Goal: Transaction & Acquisition: Purchase product/service

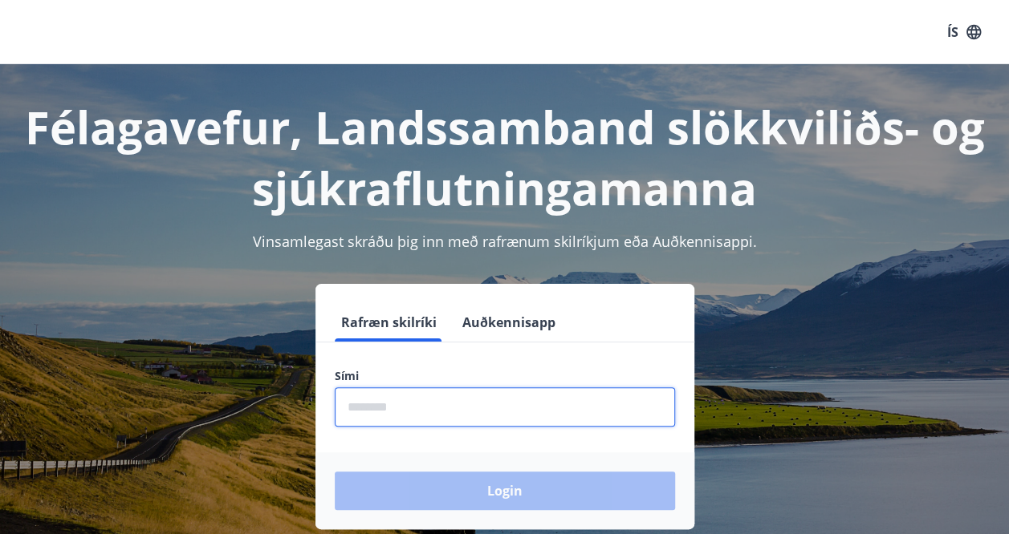
click at [371, 405] on input "phone" at bounding box center [505, 407] width 340 height 39
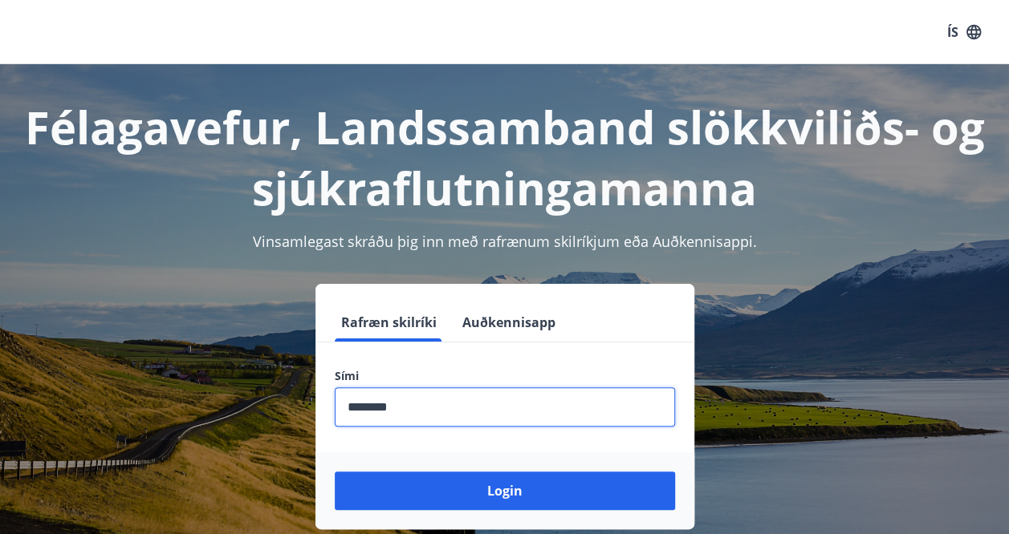
type input "********"
click at [335, 472] on button "Login" at bounding box center [505, 491] width 340 height 39
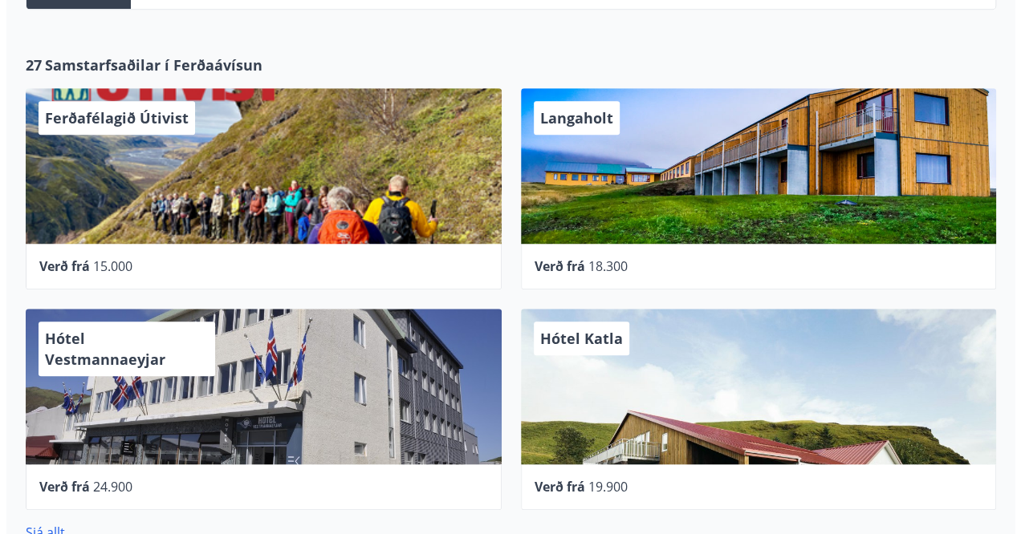
scroll to position [473, 0]
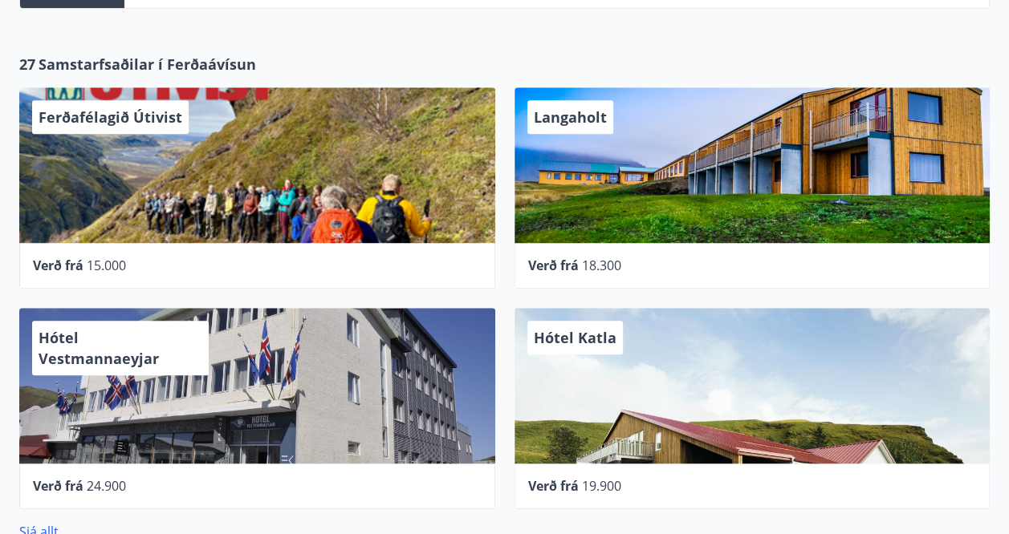
click at [591, 224] on div "Langaholt" at bounding box center [752, 165] width 476 height 156
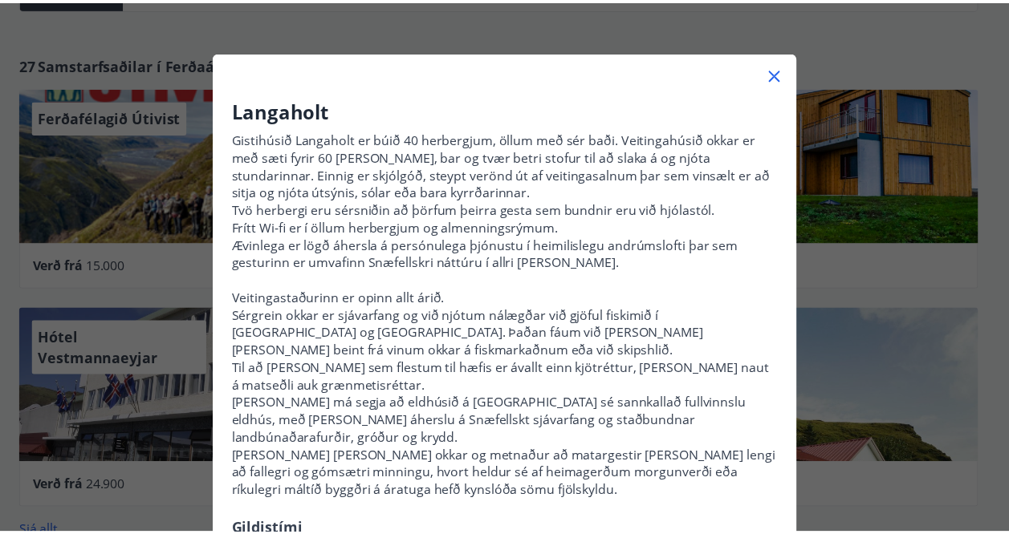
scroll to position [0, 0]
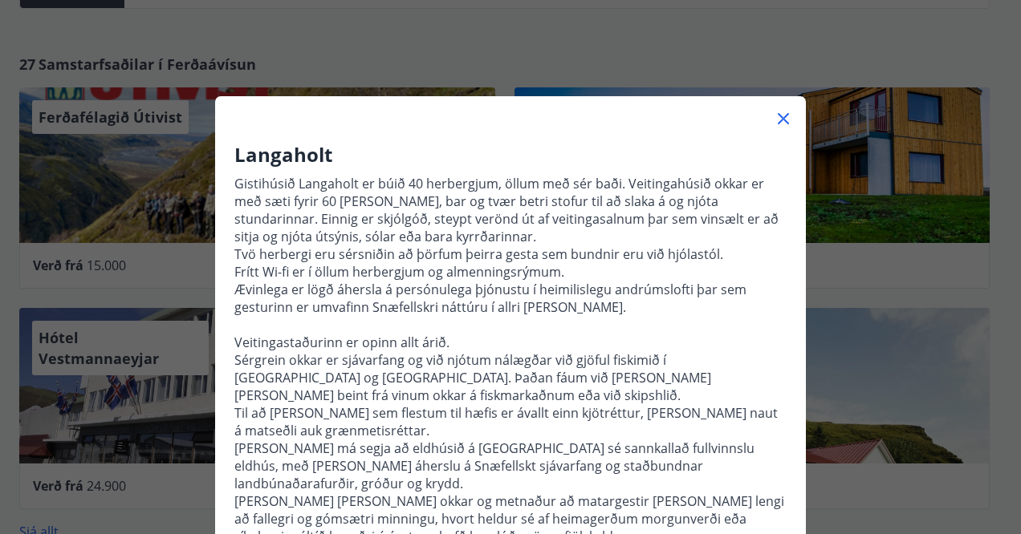
click at [773, 121] on icon at bounding box center [782, 118] width 19 height 19
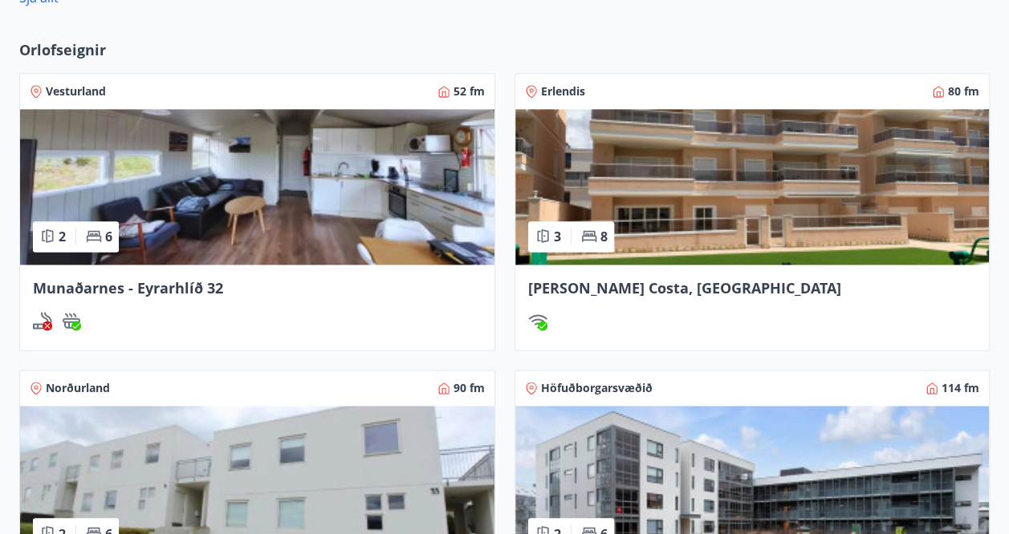
scroll to position [1004, 0]
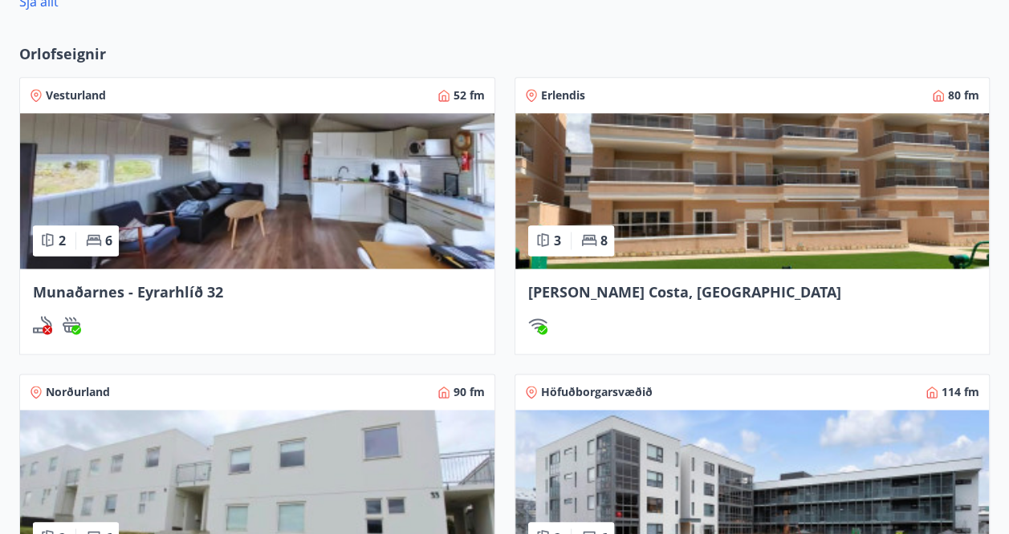
click at [367, 217] on img at bounding box center [257, 191] width 474 height 156
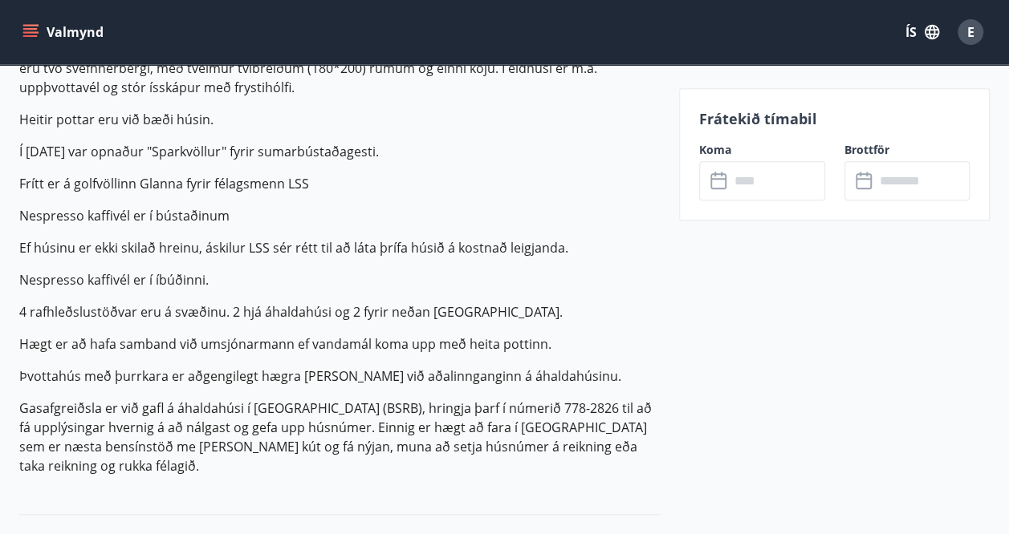
scroll to position [534, 0]
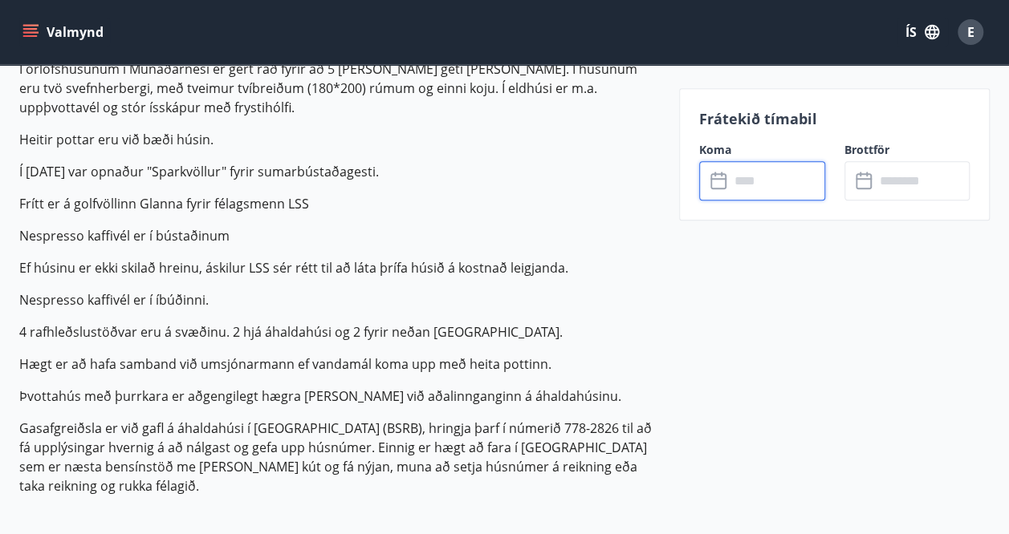
click at [763, 190] on input "text" at bounding box center [776, 180] width 95 height 39
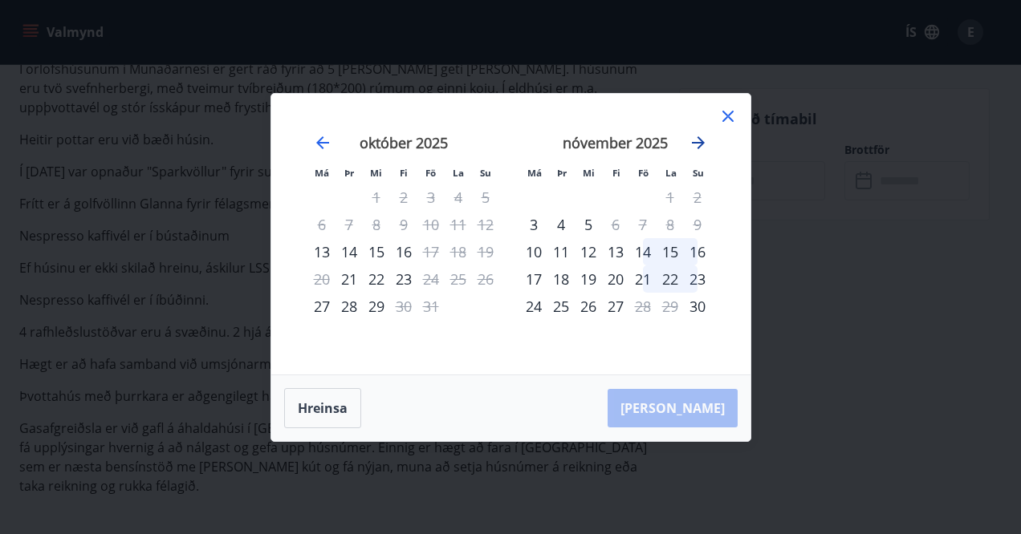
click at [704, 138] on icon "Move forward to switch to the next month." at bounding box center [697, 142] width 19 height 19
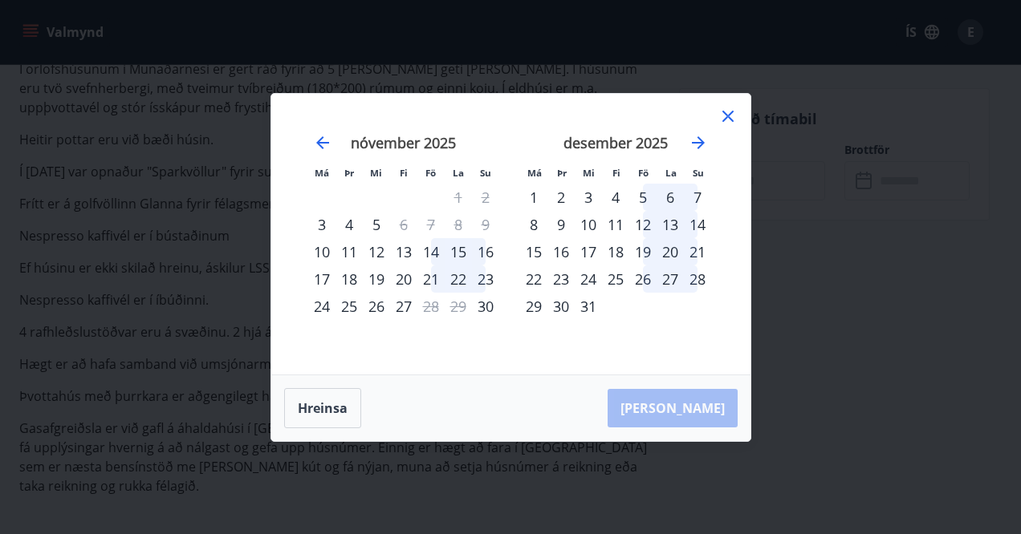
click at [724, 121] on icon at bounding box center [727, 116] width 19 height 19
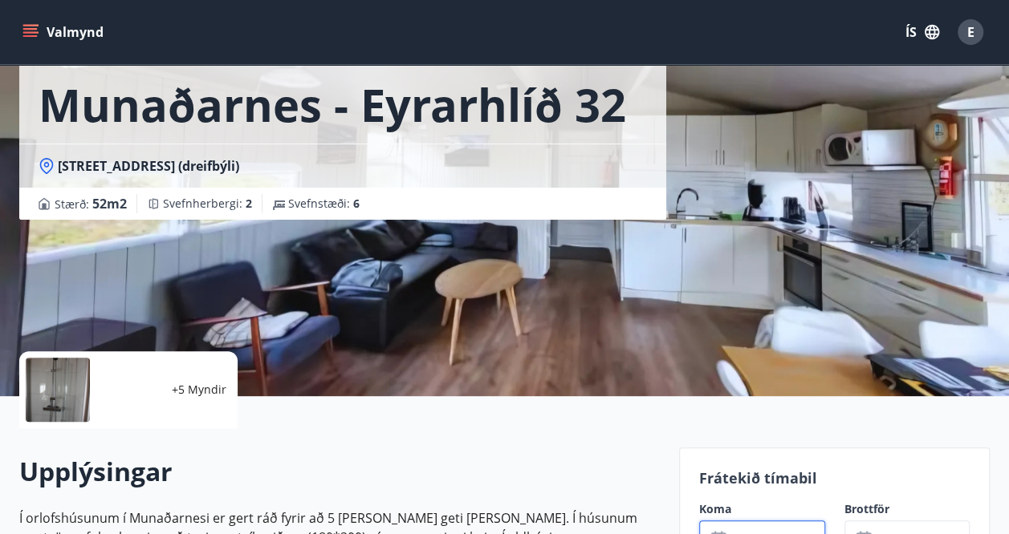
scroll to position [0, 0]
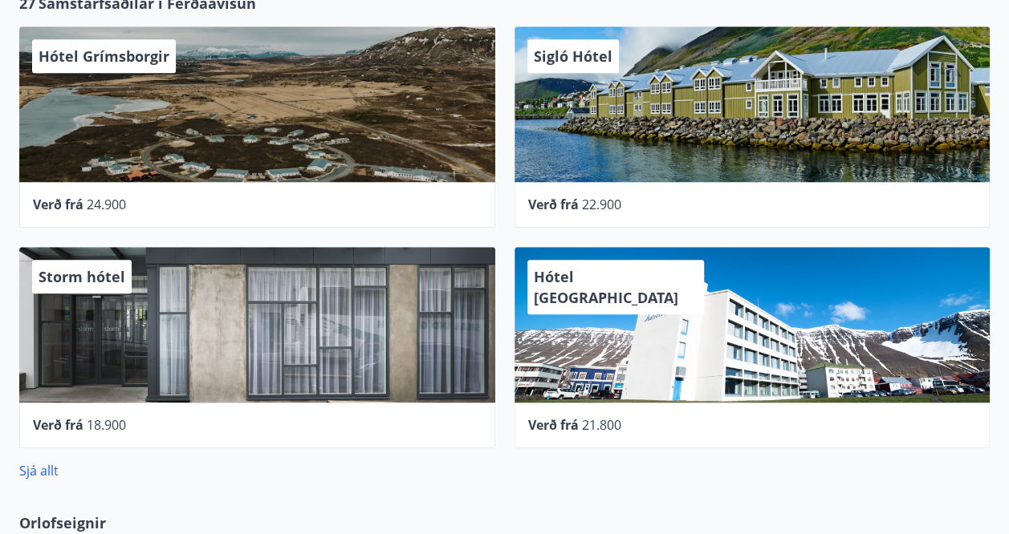
scroll to position [535, 0]
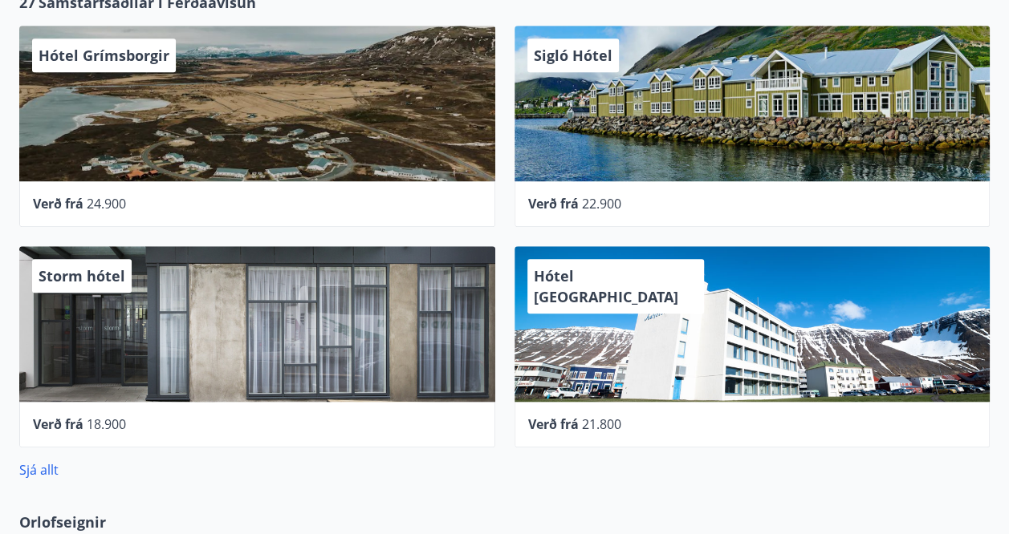
click at [312, 318] on div "Storm hótel" at bounding box center [257, 324] width 476 height 156
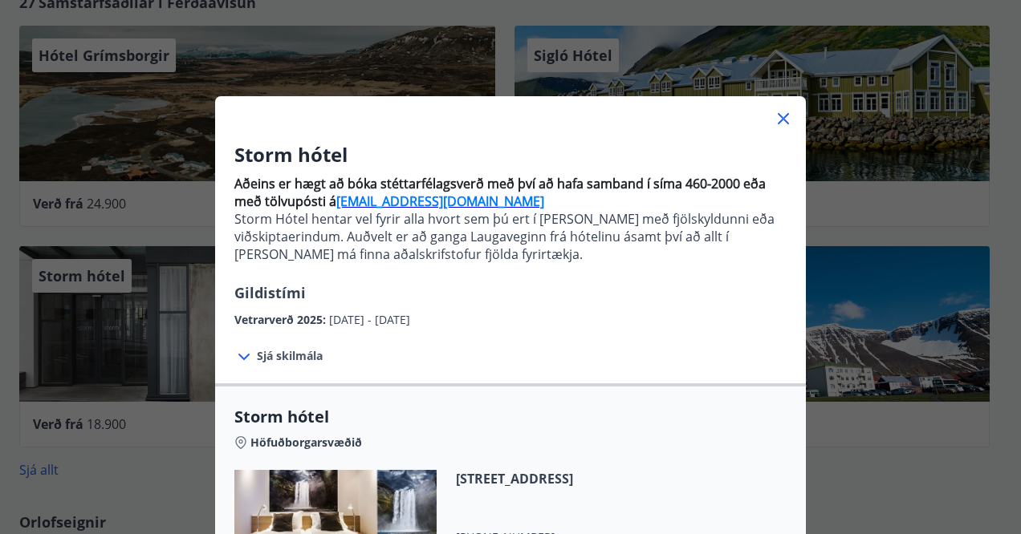
click at [780, 120] on icon at bounding box center [782, 118] width 19 height 19
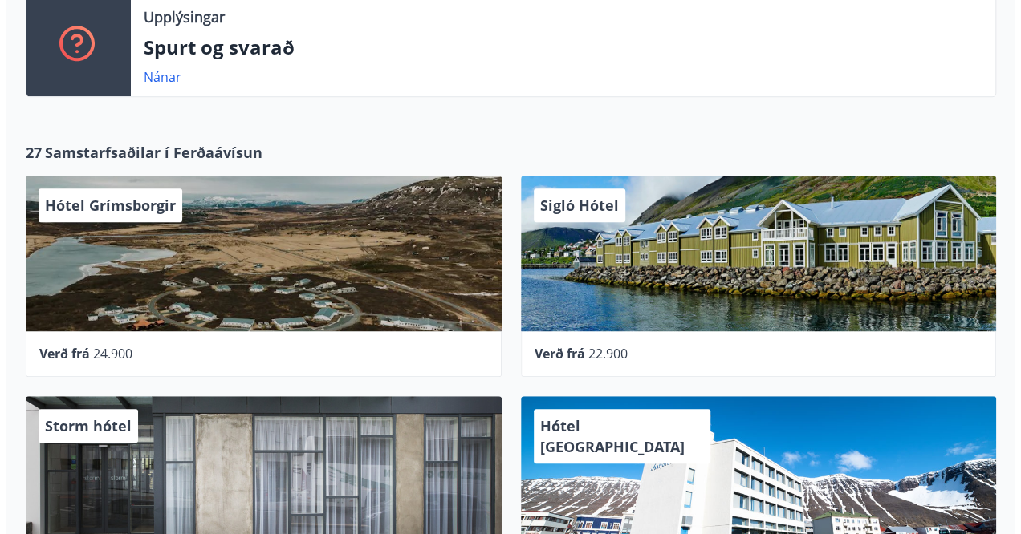
scroll to position [386, 0]
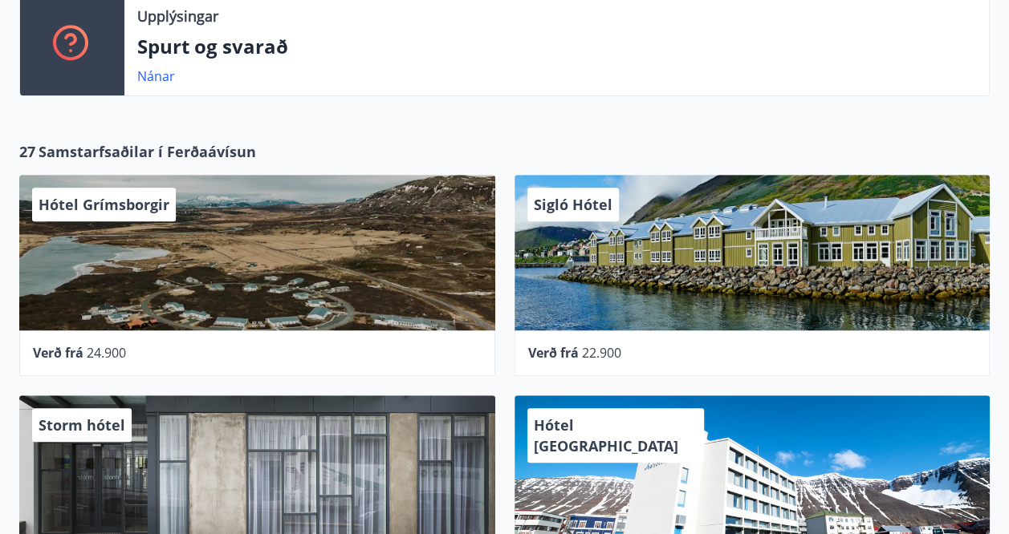
click at [319, 267] on div "Hótel Grímsborgir" at bounding box center [257, 253] width 476 height 156
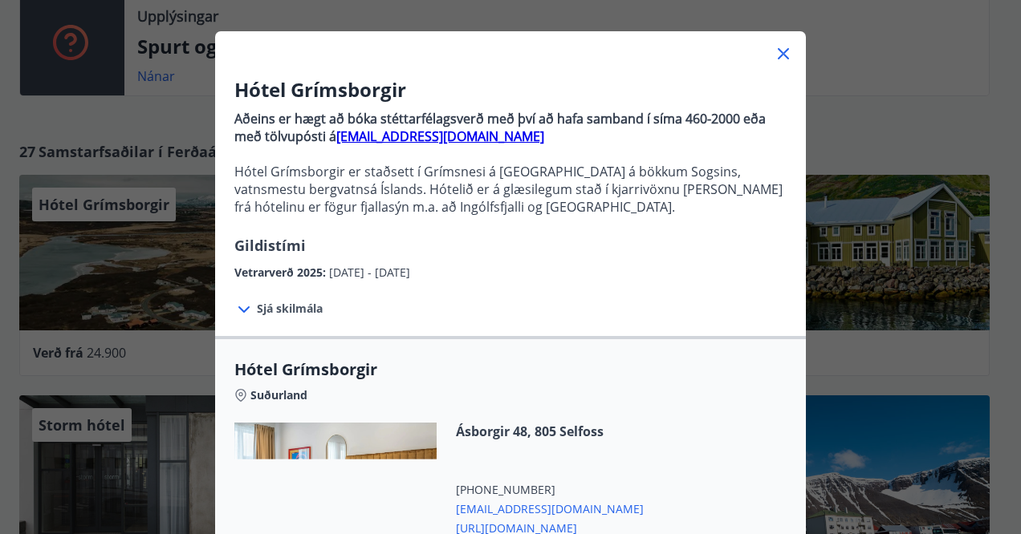
scroll to position [60, 0]
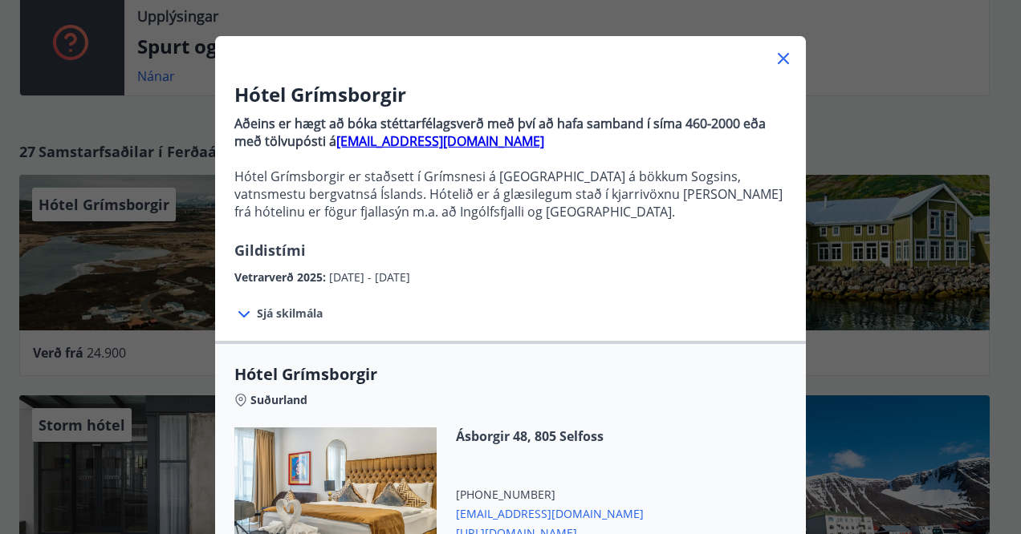
click at [777, 57] on icon at bounding box center [782, 58] width 11 height 11
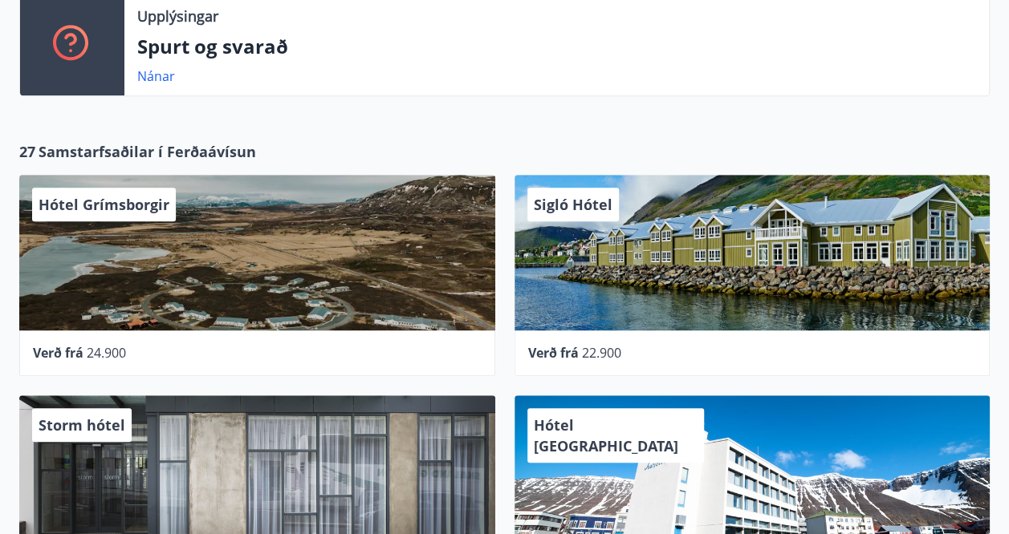
scroll to position [55, 0]
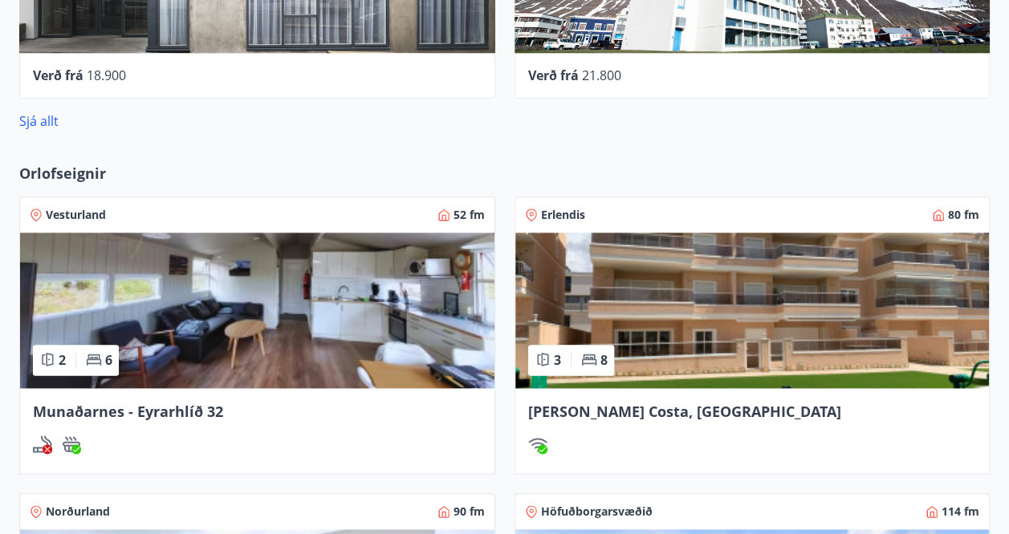
click at [643, 327] on img at bounding box center [752, 311] width 474 height 156
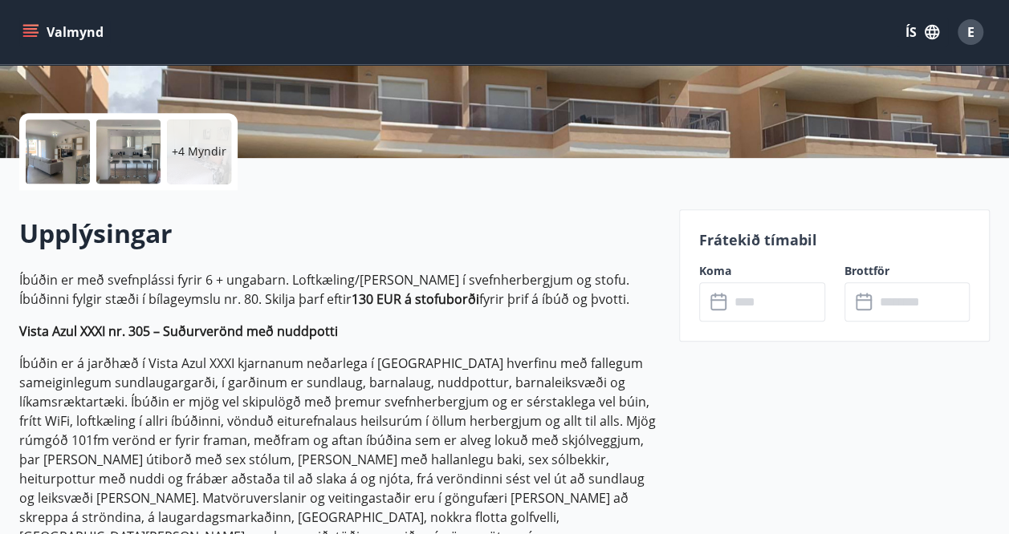
scroll to position [324, 0]
click at [735, 299] on input "text" at bounding box center [776, 301] width 95 height 39
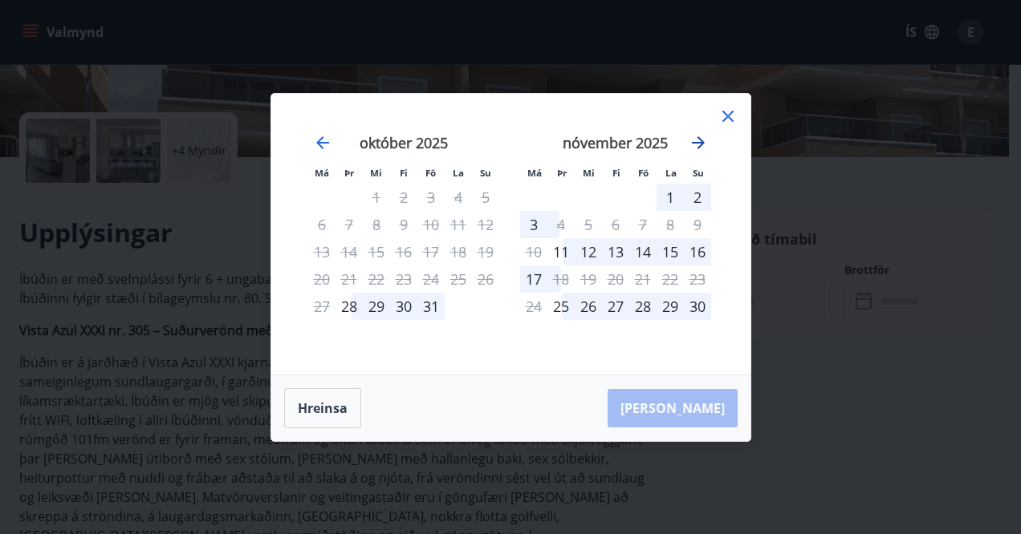
click at [696, 142] on icon "Move forward to switch to the next month." at bounding box center [698, 142] width 13 height 13
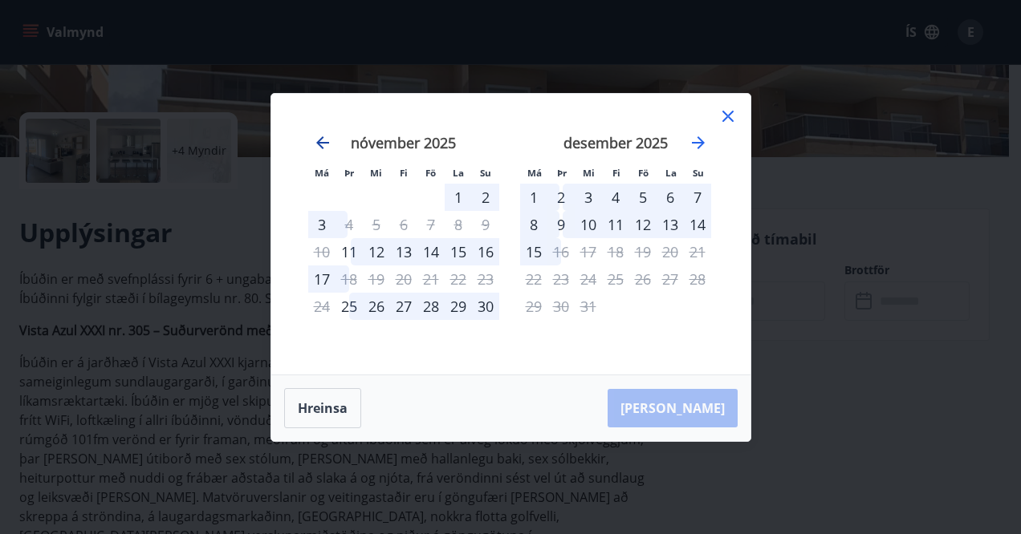
click at [315, 139] on icon "Move backward to switch to the previous month." at bounding box center [322, 142] width 19 height 19
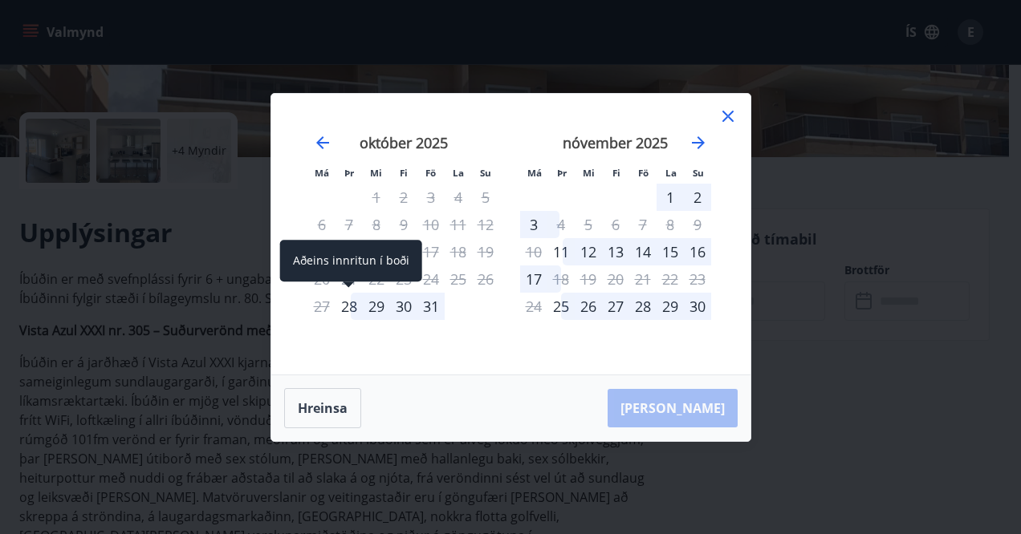
click at [351, 306] on div "28" at bounding box center [348, 306] width 27 height 27
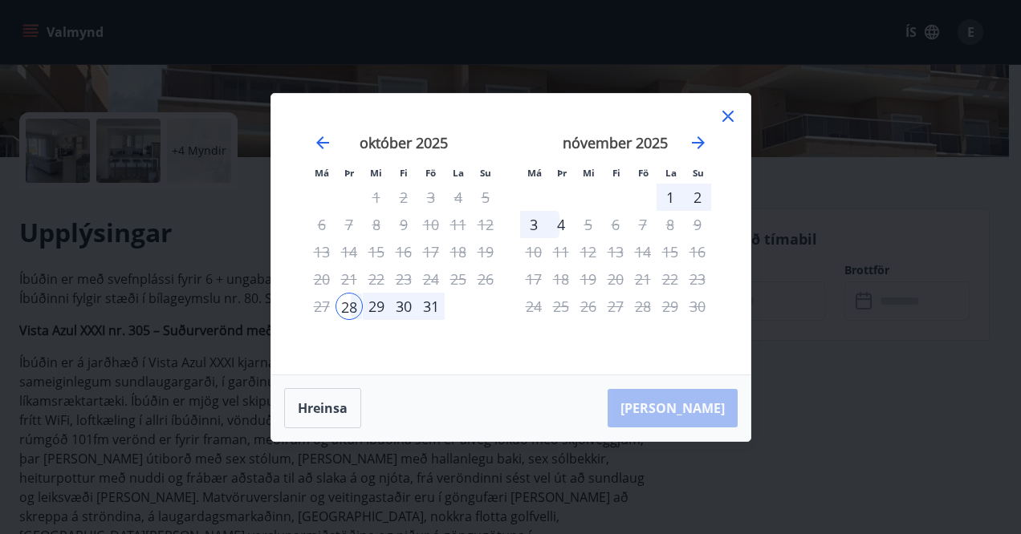
click at [695, 194] on div "2" at bounding box center [697, 197] width 27 height 27
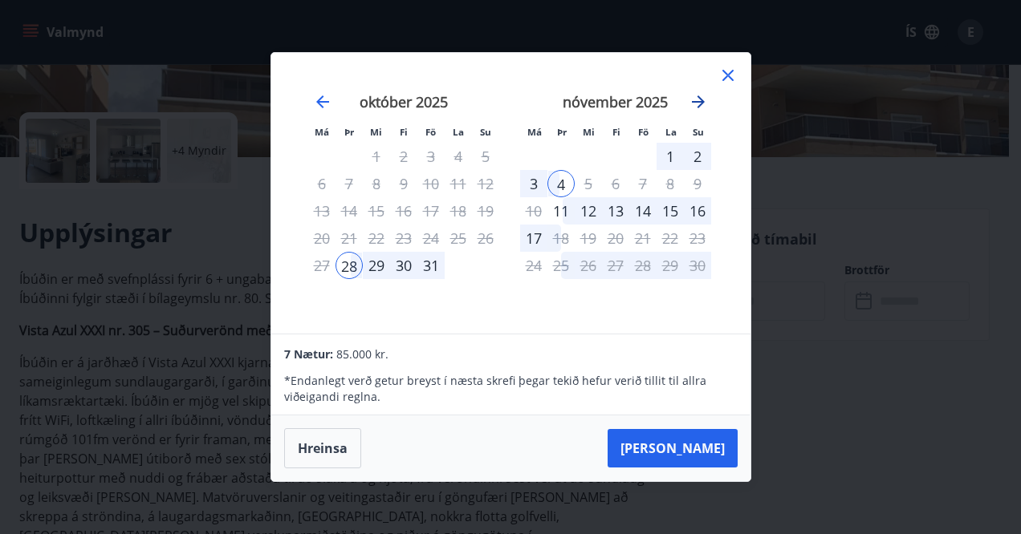
click at [698, 109] on icon "Move forward to switch to the next month." at bounding box center [697, 101] width 19 height 19
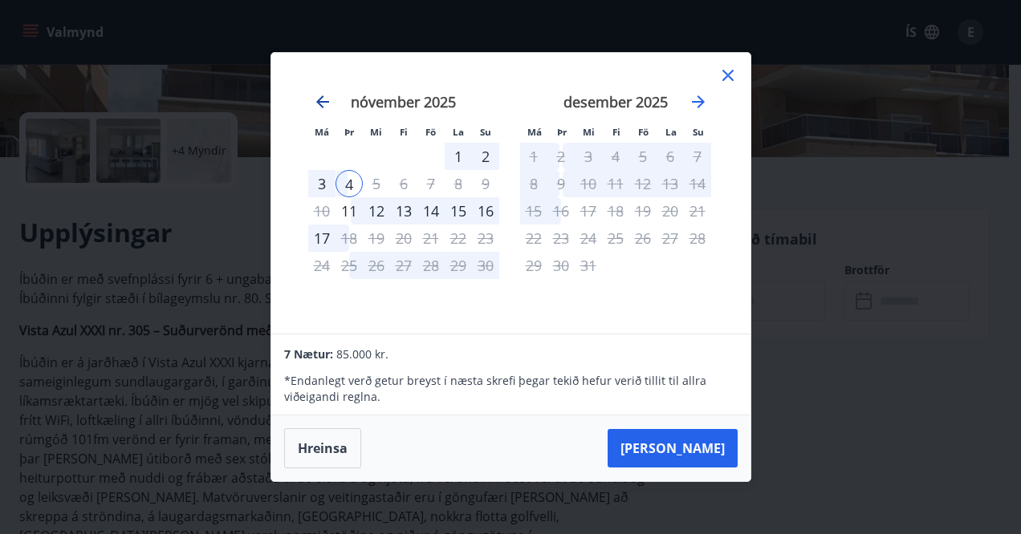
click at [315, 102] on icon "Move backward to switch to the previous month." at bounding box center [322, 101] width 19 height 19
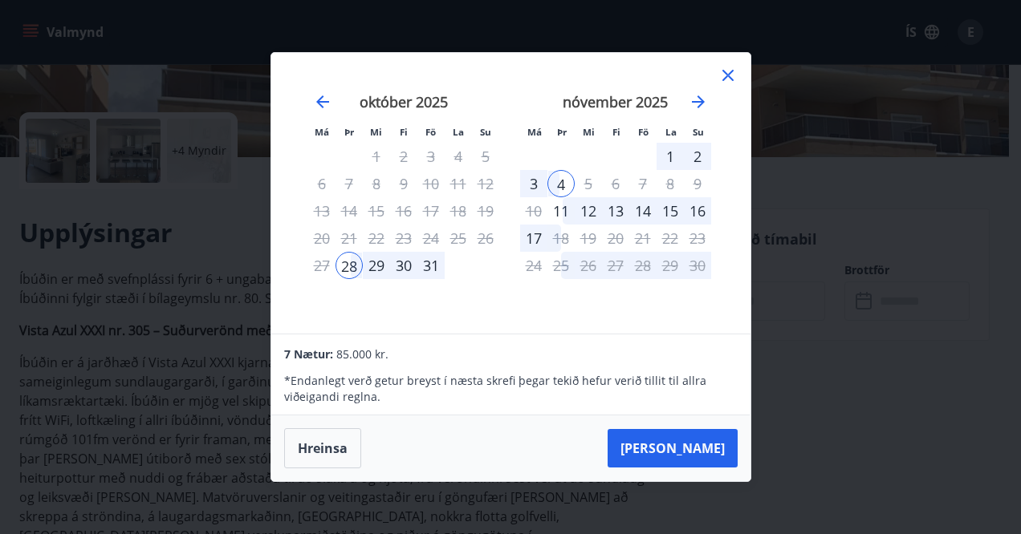
click at [730, 71] on icon at bounding box center [727, 75] width 19 height 19
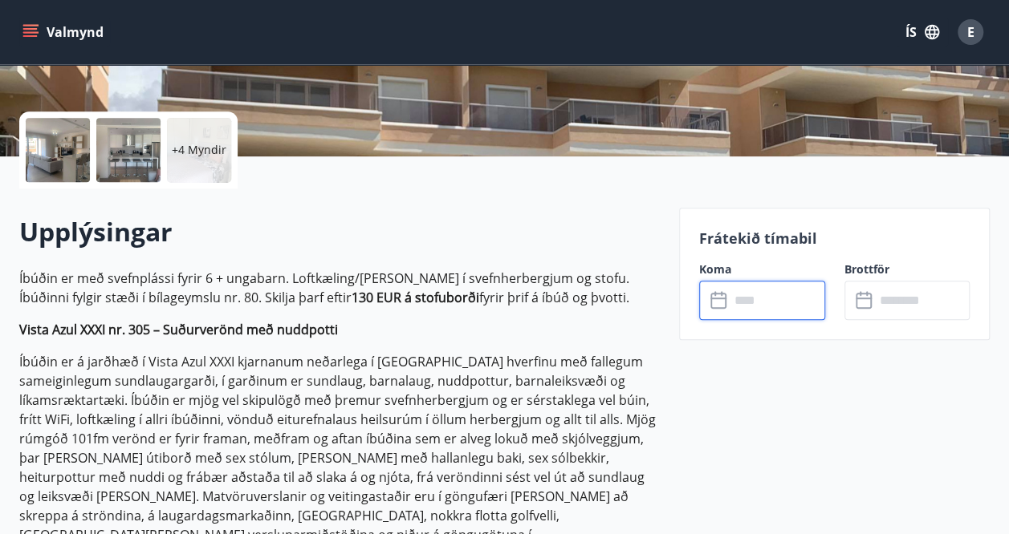
scroll to position [0, 0]
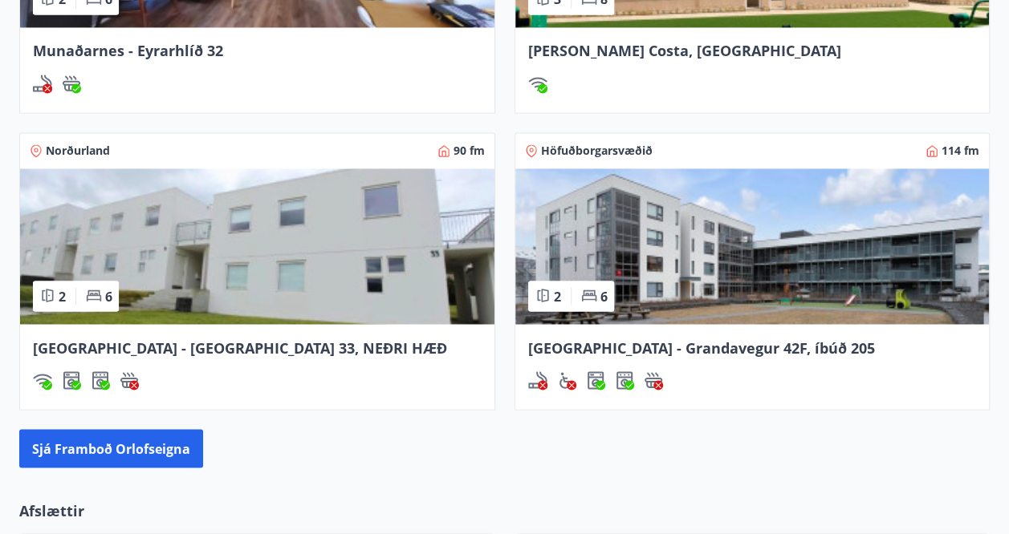
scroll to position [1284, 0]
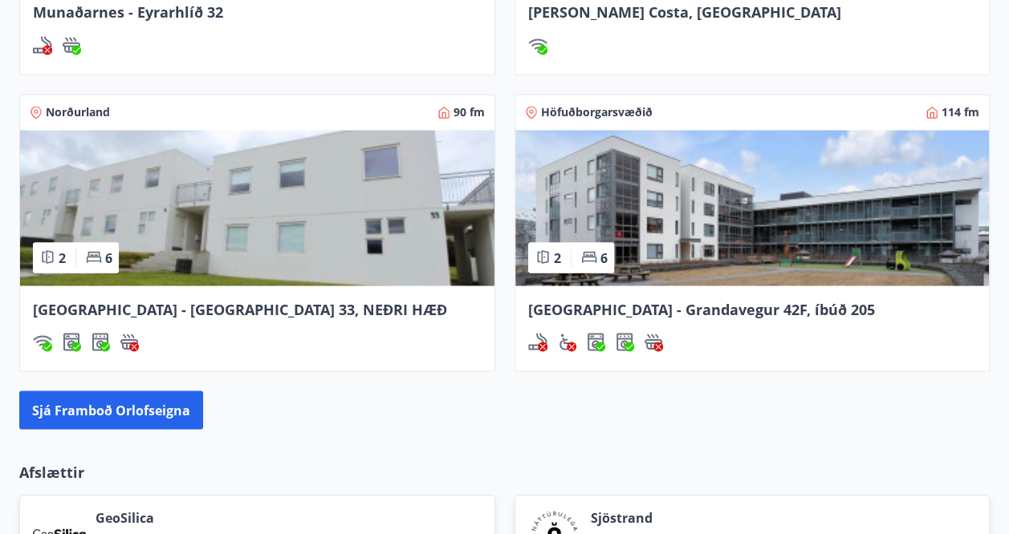
click at [214, 180] on img at bounding box center [257, 208] width 474 height 156
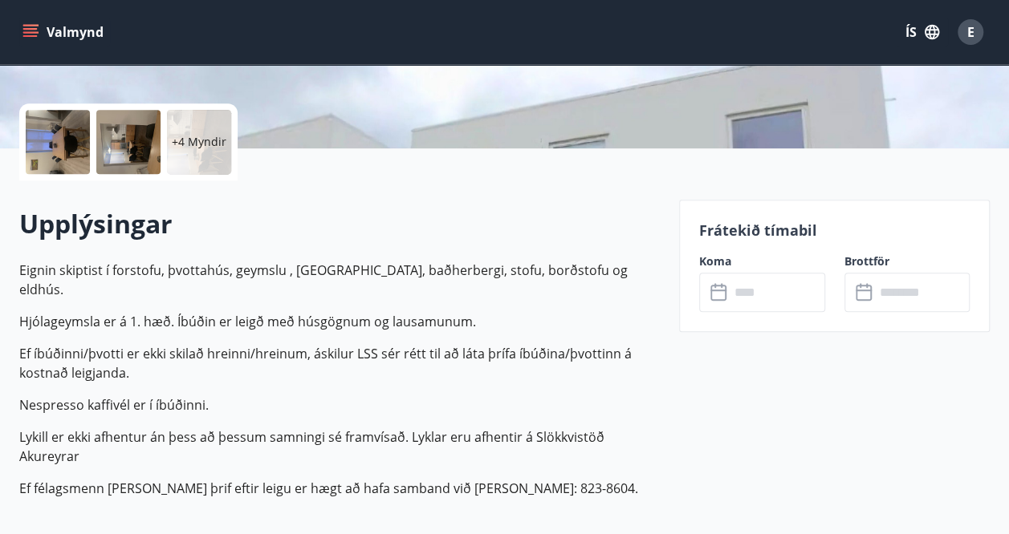
scroll to position [334, 0]
click at [752, 284] on input "text" at bounding box center [776, 291] width 95 height 39
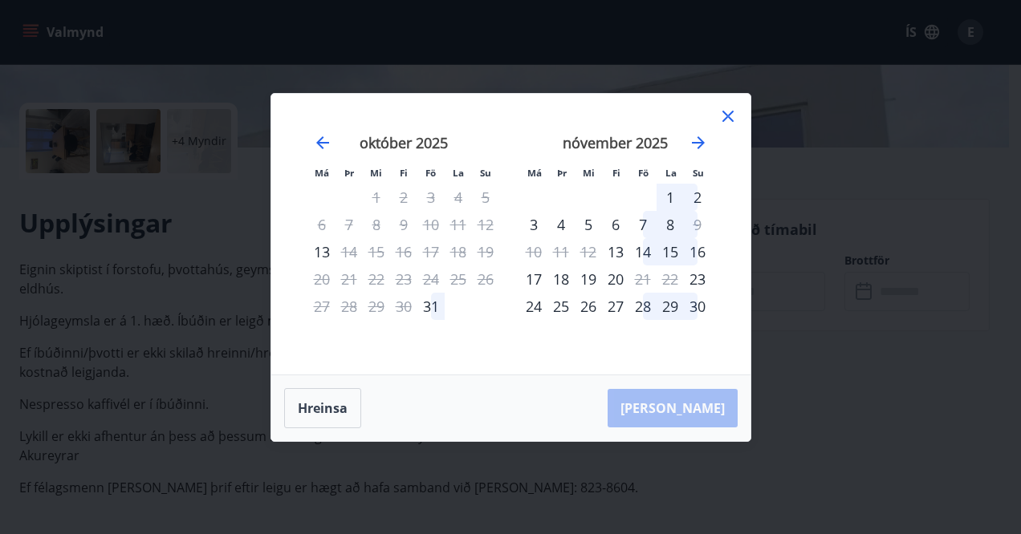
click at [721, 110] on icon at bounding box center [727, 116] width 19 height 19
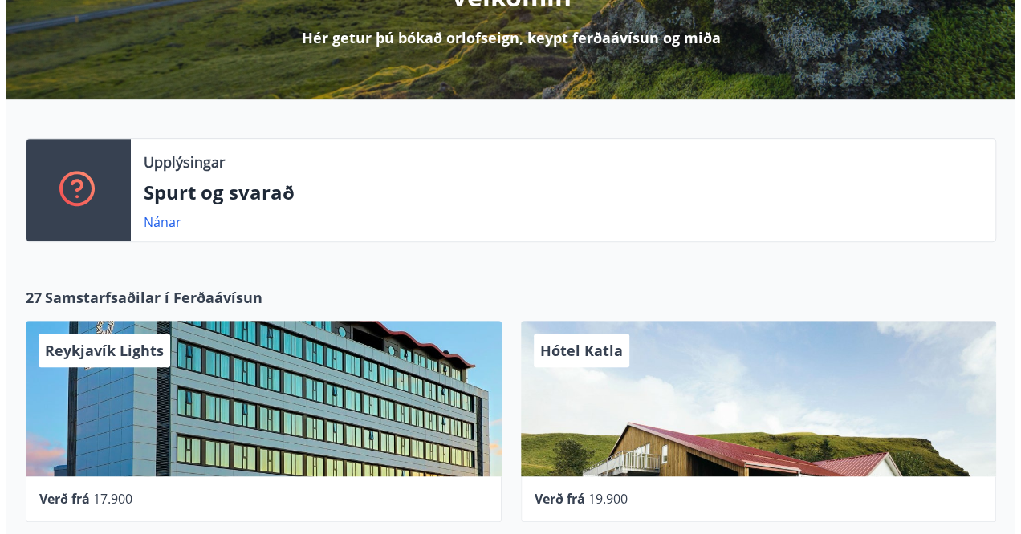
scroll to position [239, 0]
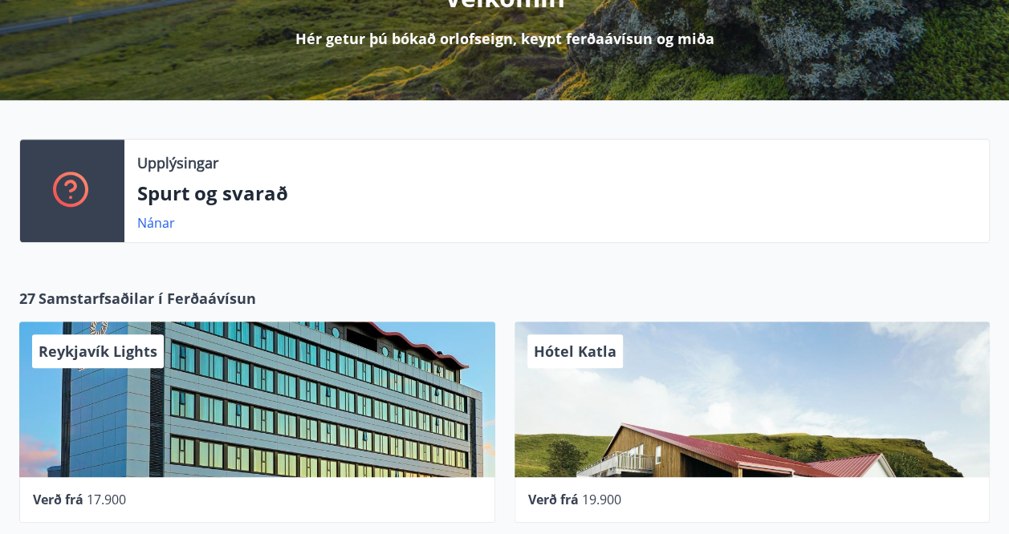
click at [733, 392] on div "Hótel Katla" at bounding box center [752, 400] width 476 height 156
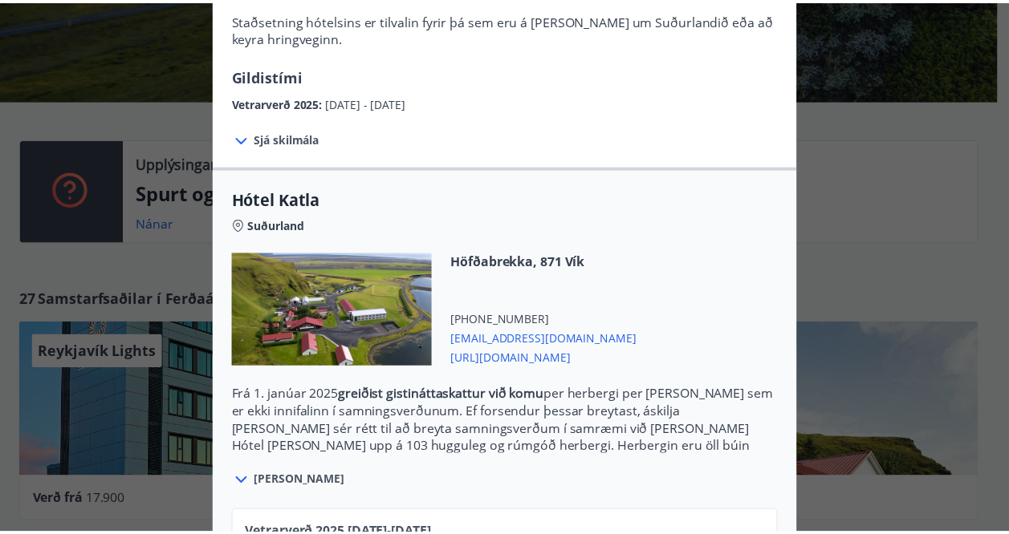
scroll to position [0, 0]
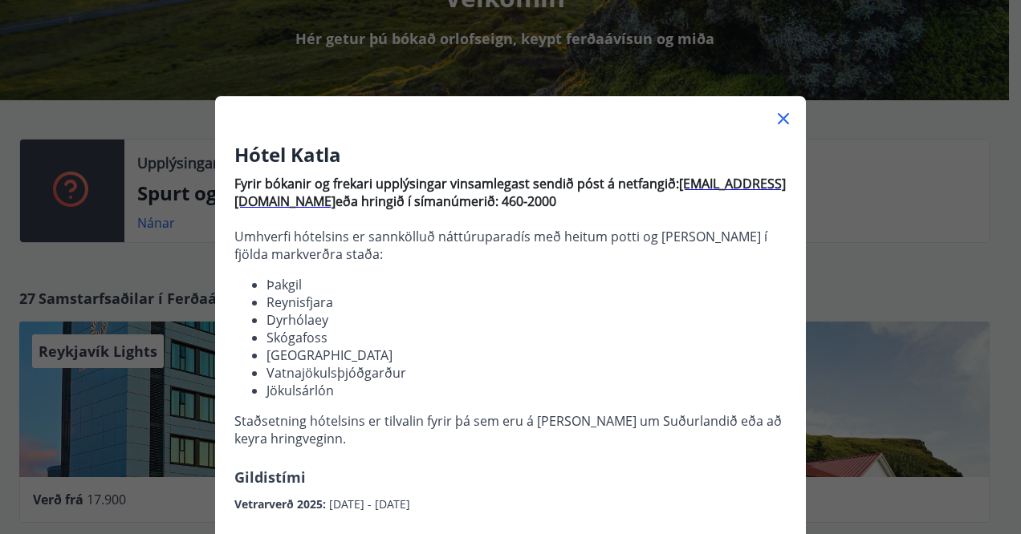
click at [778, 117] on icon at bounding box center [782, 118] width 11 height 11
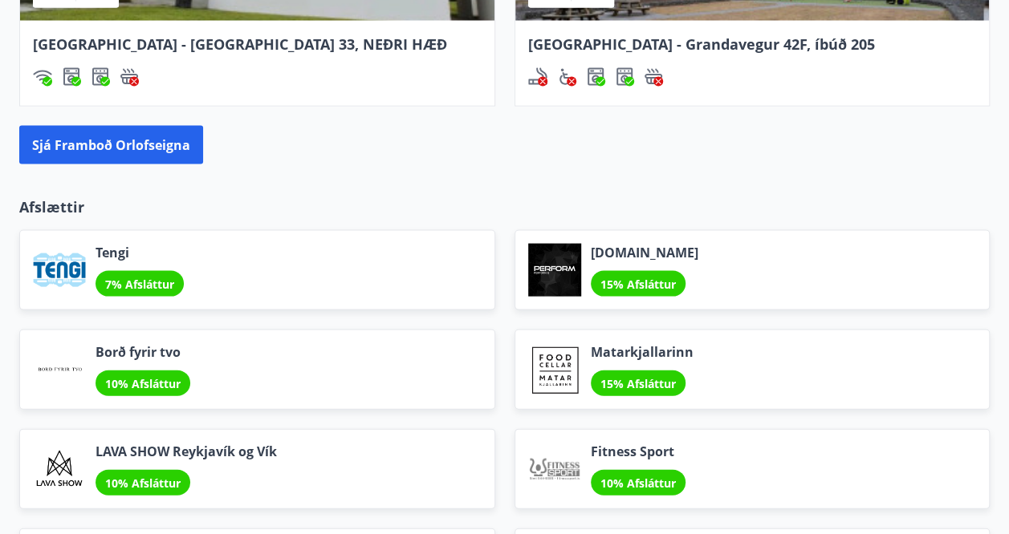
scroll to position [1547, 0]
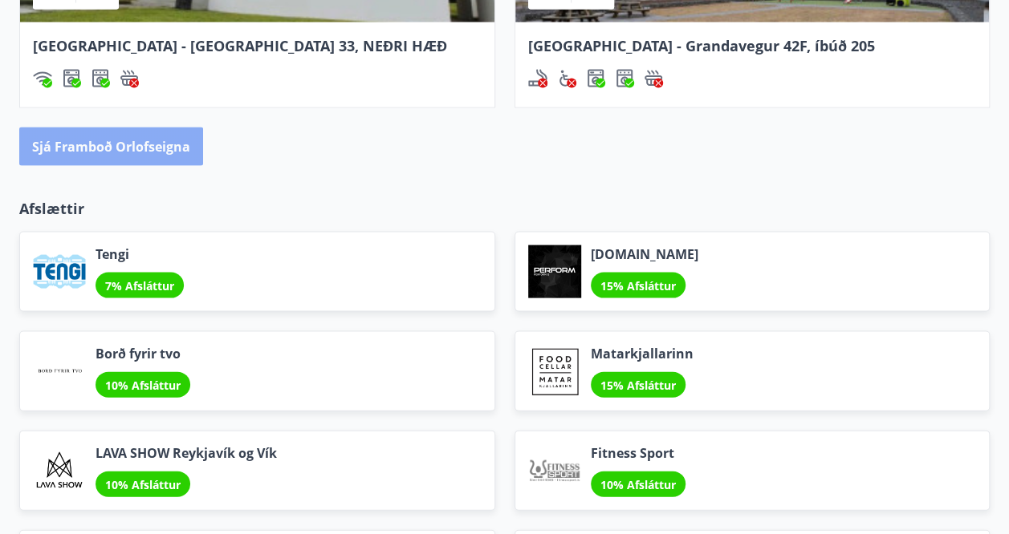
click at [85, 158] on button "Sjá framboð orlofseigna" at bounding box center [111, 147] width 184 height 39
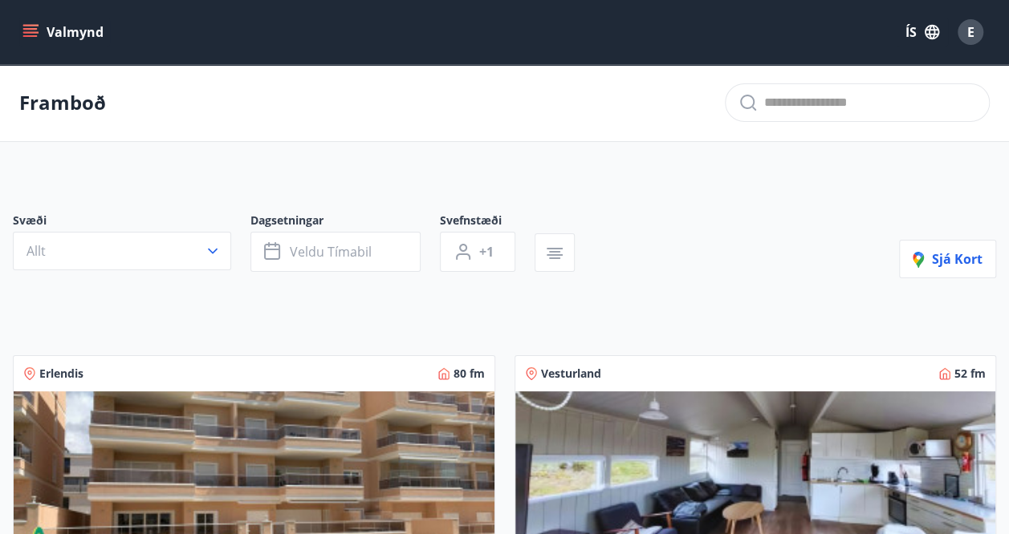
click at [35, 29] on icon "menu" at bounding box center [30, 29] width 14 height 2
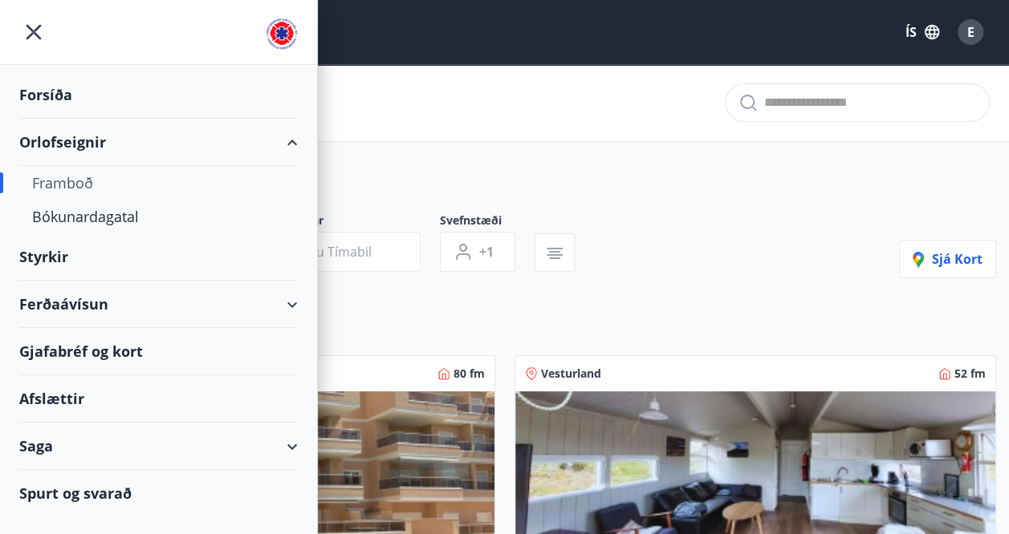
click at [58, 301] on div "Ferðaávísun" at bounding box center [158, 304] width 278 height 47
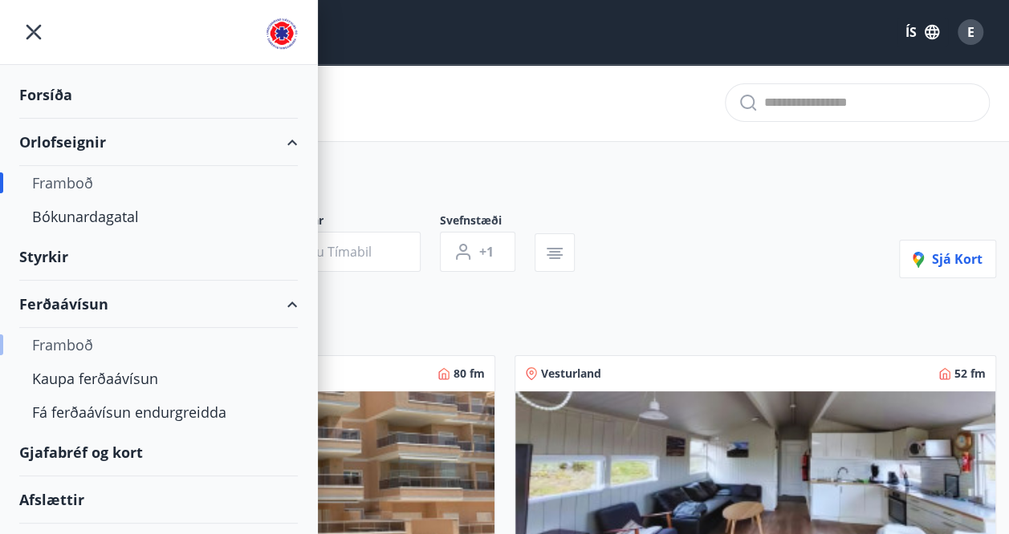
click at [62, 343] on div "Framboð" at bounding box center [158, 345] width 253 height 34
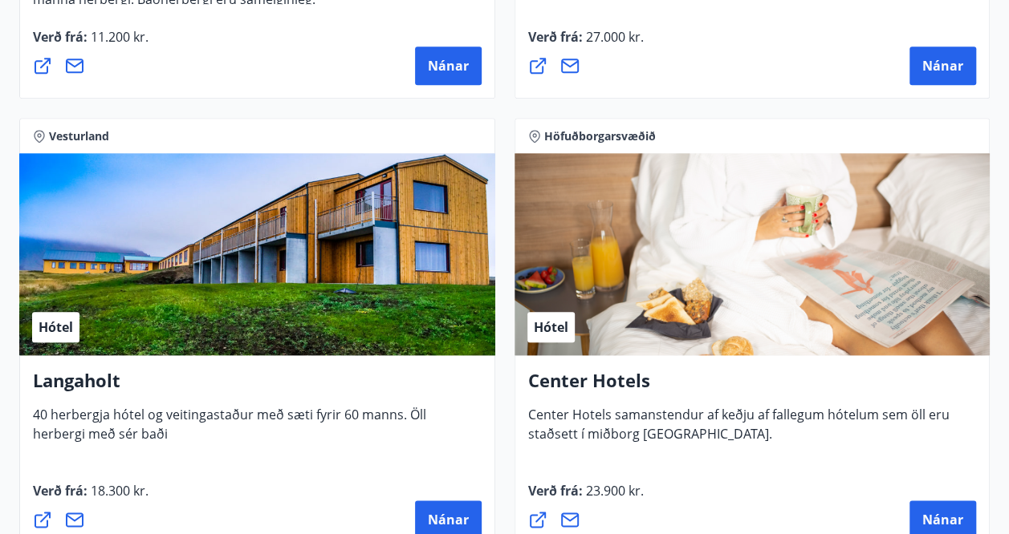
scroll to position [3809, 0]
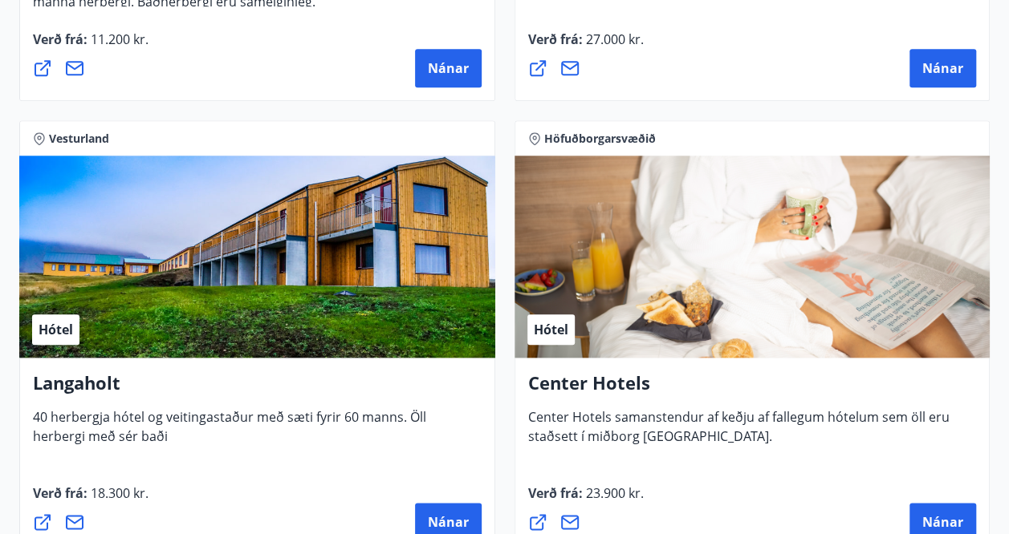
click at [247, 245] on div "Hótel" at bounding box center [257, 257] width 476 height 202
click at [86, 385] on h4 "Langaholt" at bounding box center [257, 389] width 449 height 37
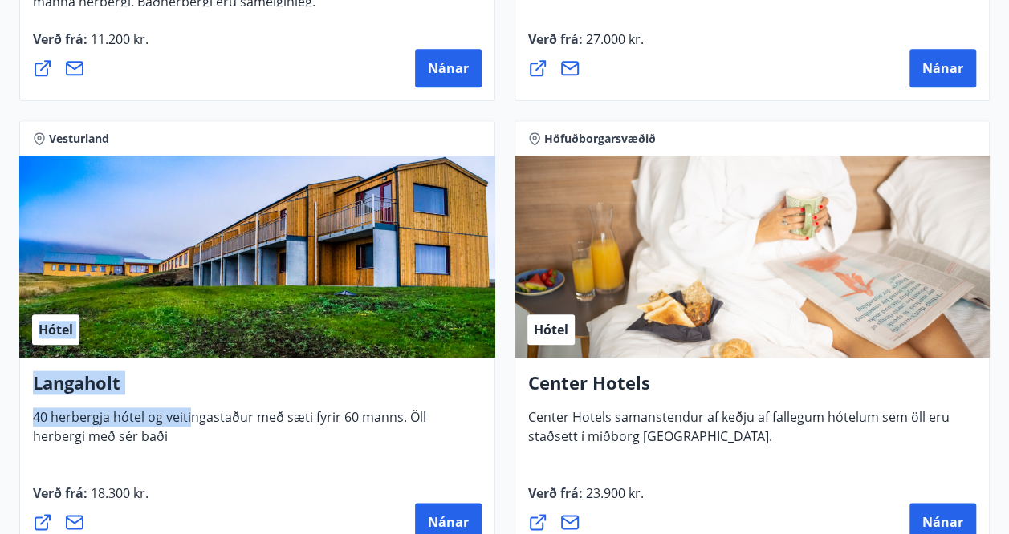
drag, startPoint x: 188, startPoint y: 415, endPoint x: 81, endPoint y: 267, distance: 182.2
click at [81, 267] on div "Vesturland Hótel Langaholt 40 herbergja hótel og veitingastaður með sæti fyrir …" at bounding box center [257, 337] width 476 height 435
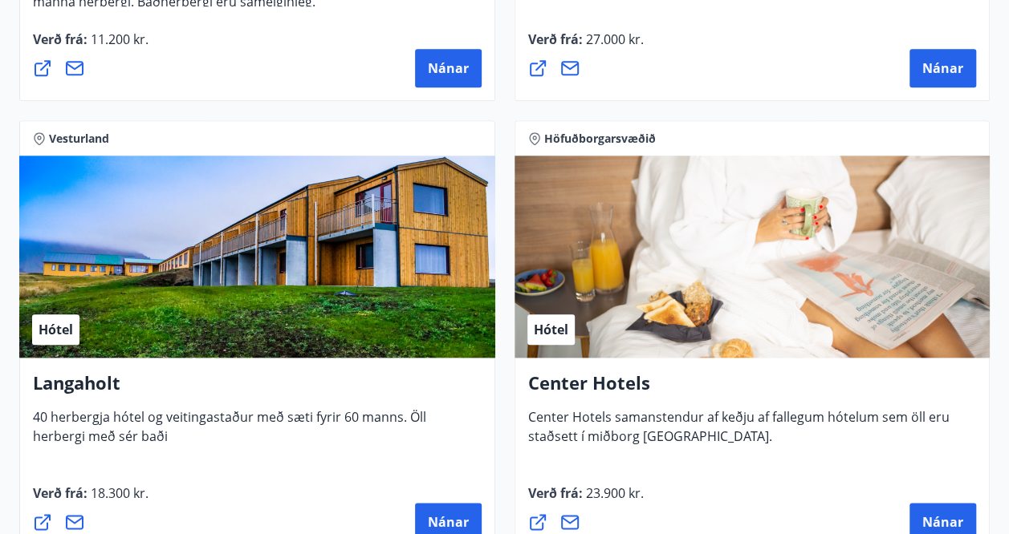
click at [81, 267] on div "Hótel" at bounding box center [257, 257] width 476 height 202
click at [56, 336] on span "Hótel" at bounding box center [56, 330] width 35 height 18
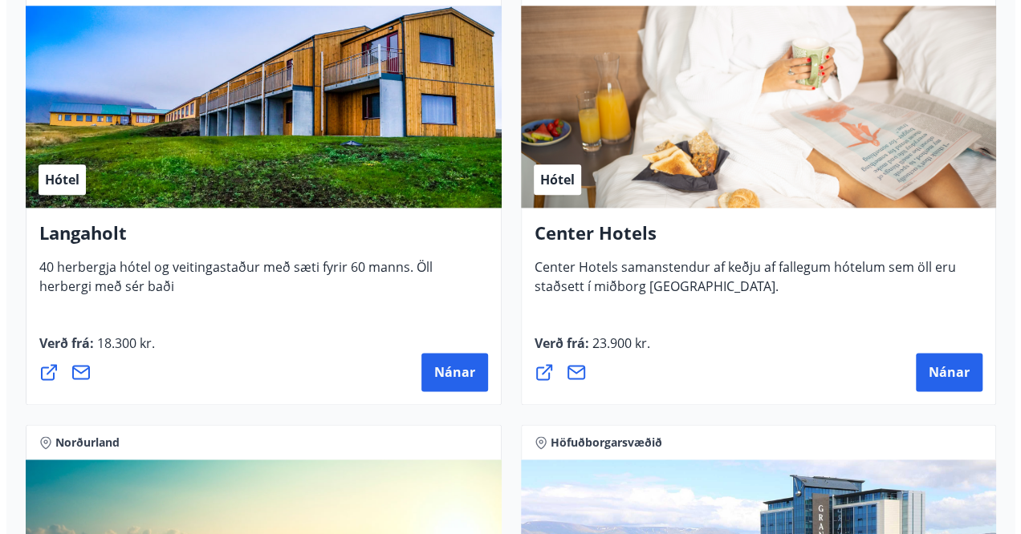
scroll to position [3960, 0]
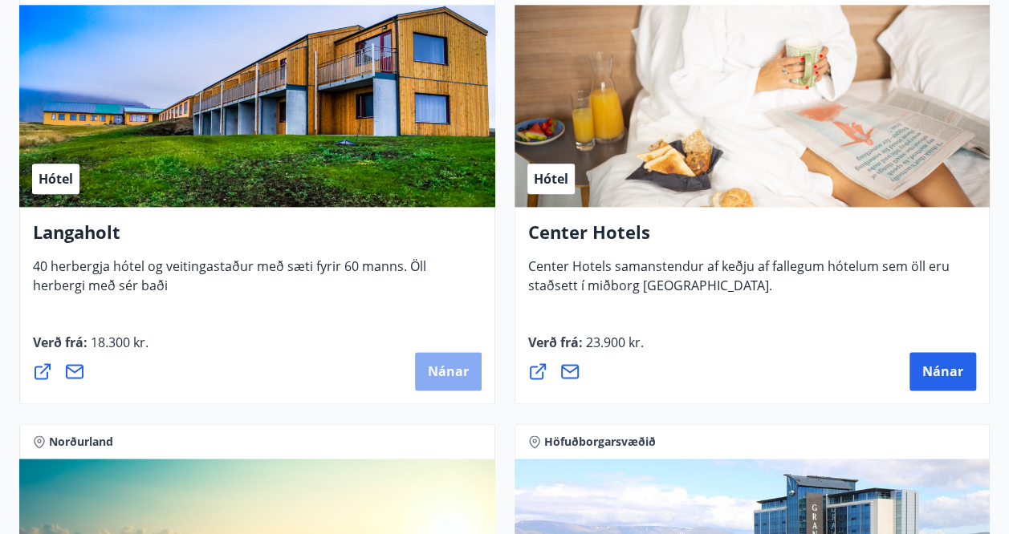
click at [440, 359] on button "Nánar" at bounding box center [448, 371] width 67 height 39
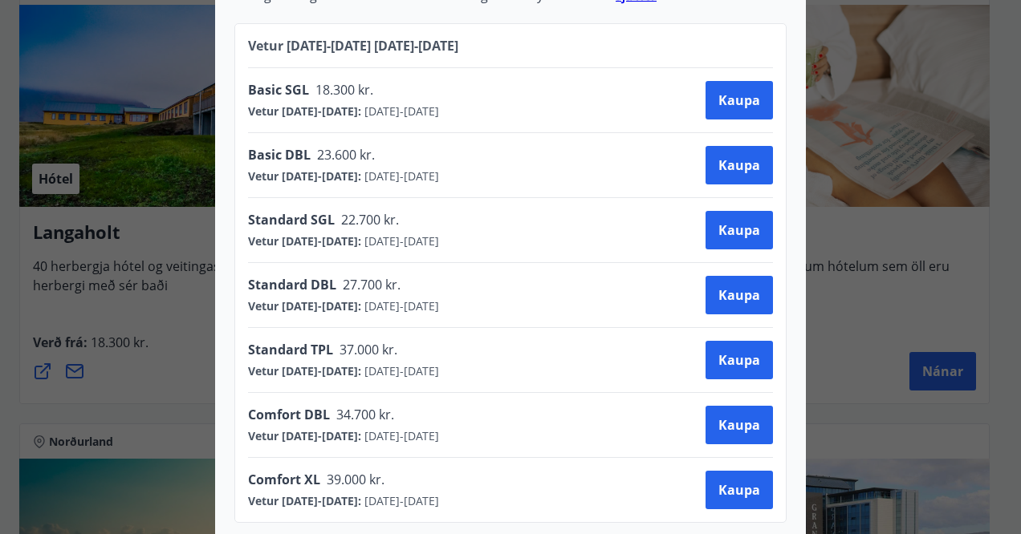
scroll to position [872, 0]
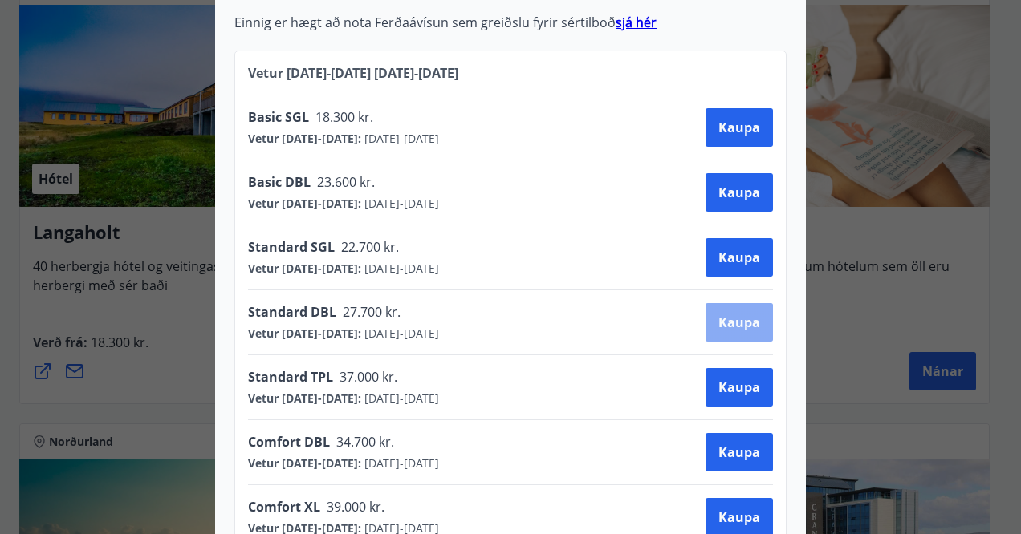
click at [738, 314] on span "Kaupa" at bounding box center [739, 323] width 42 height 18
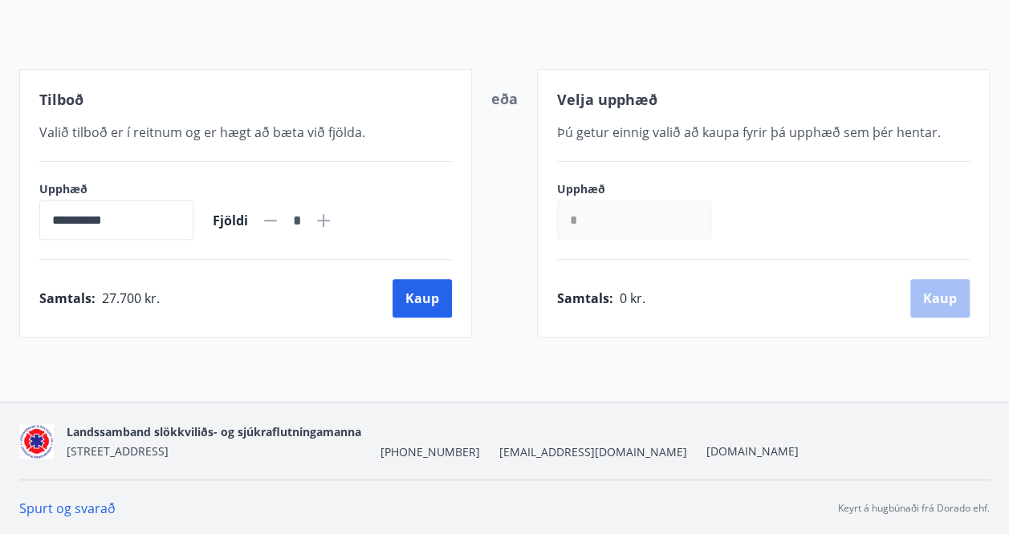
scroll to position [254, 0]
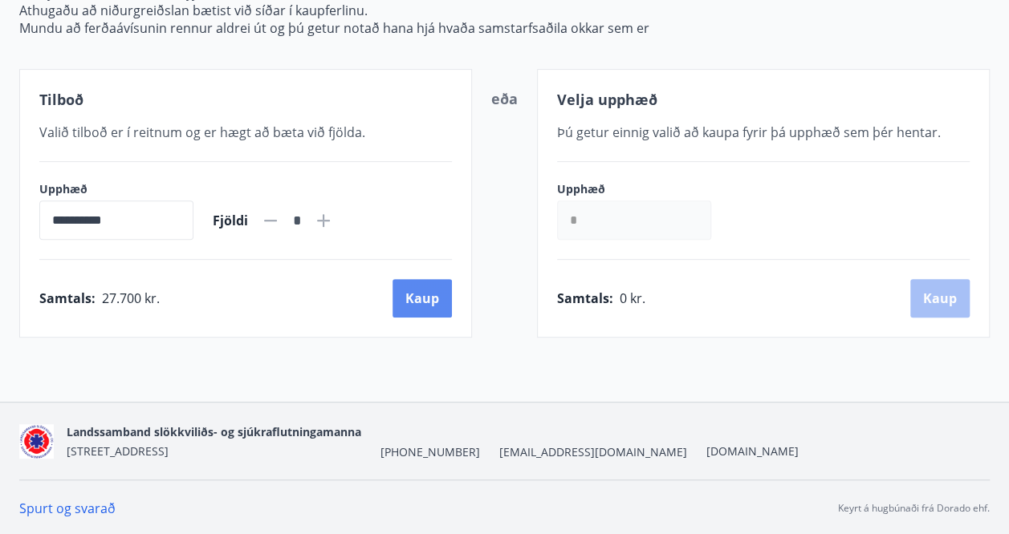
click at [406, 289] on button "Kaup" at bounding box center [421, 298] width 59 height 39
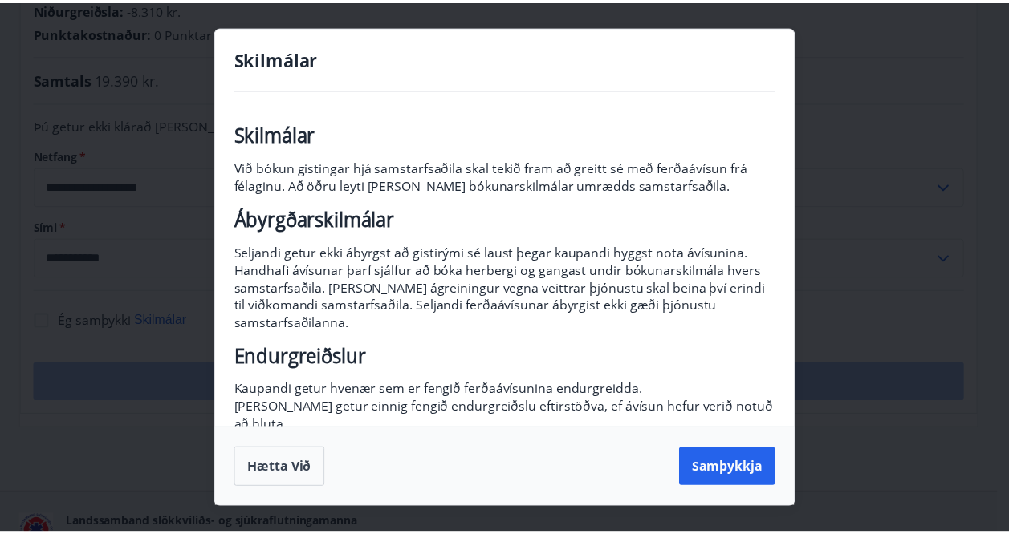
scroll to position [246, 0]
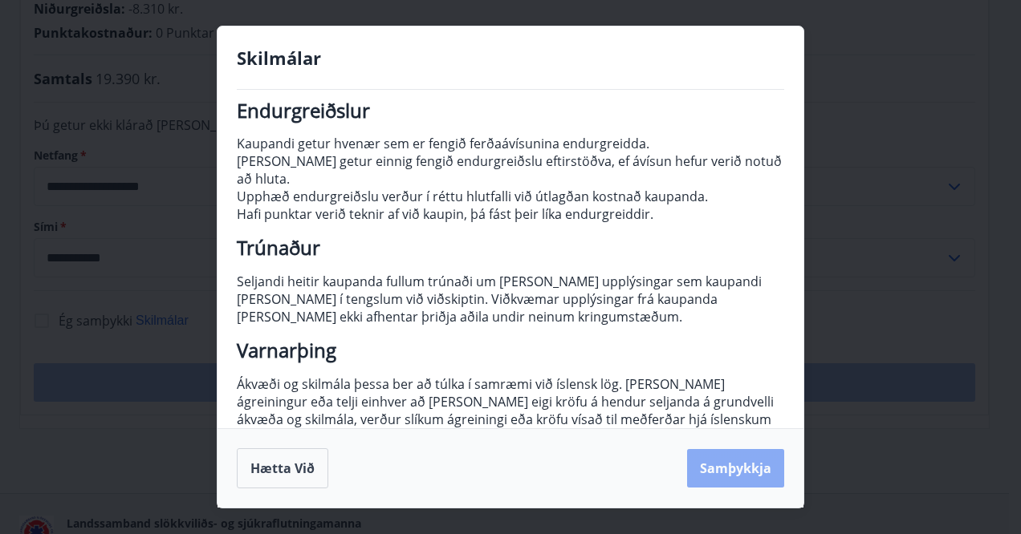
click at [734, 466] on button "Samþykkja" at bounding box center [735, 468] width 97 height 39
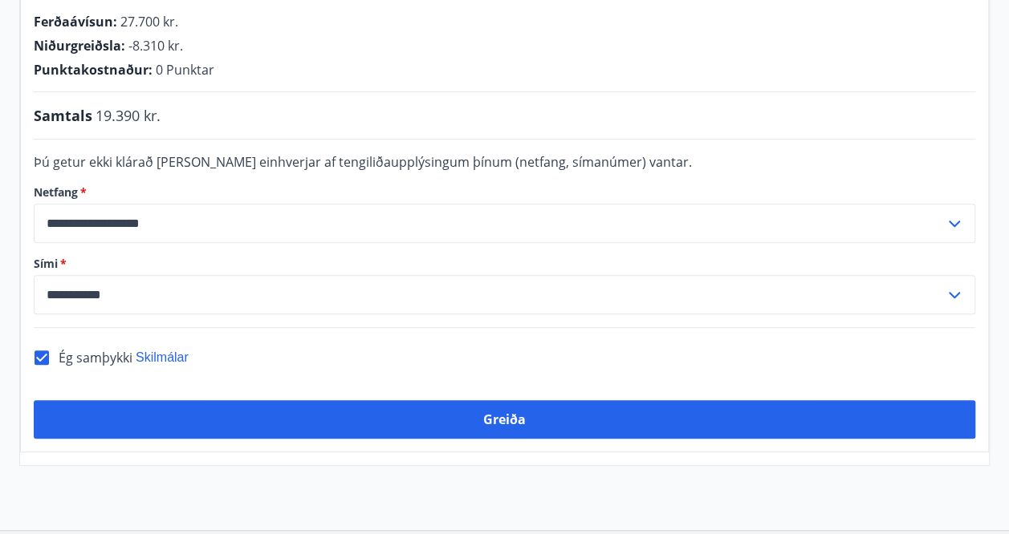
scroll to position [362, 0]
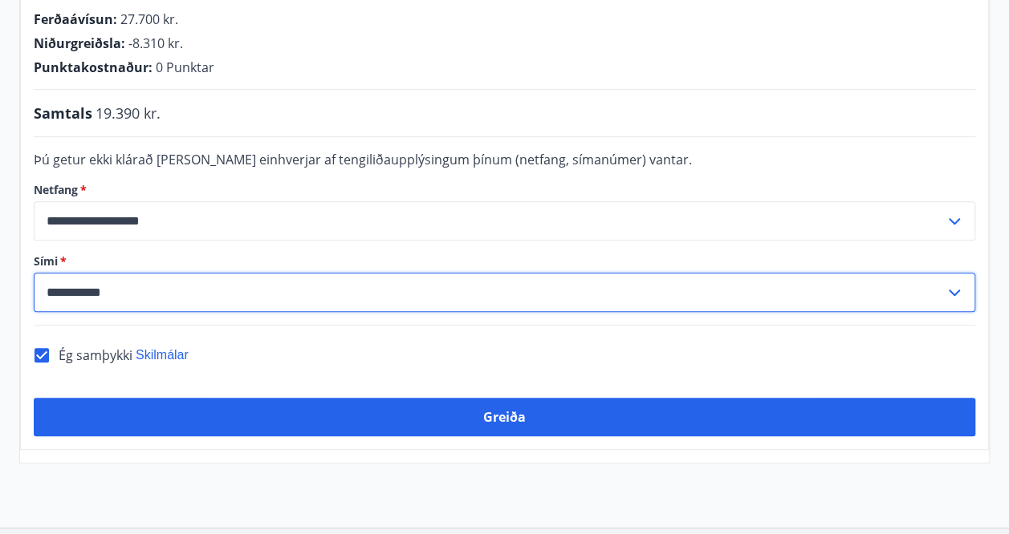
click at [185, 281] on input "**********" at bounding box center [489, 292] width 911 height 39
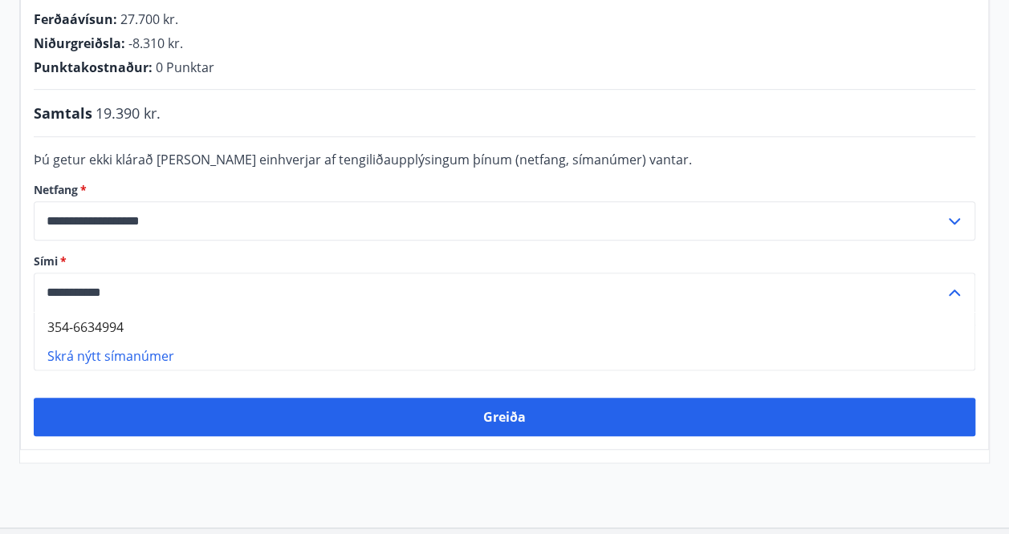
type input "**********"
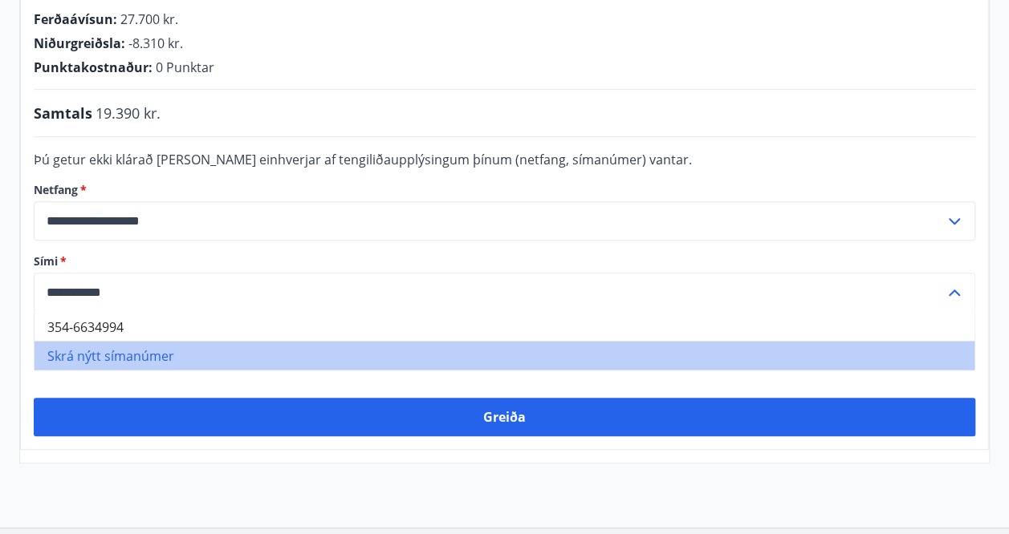
click at [104, 341] on li "Skrá nýtt símanúmer" at bounding box center [505, 355] width 940 height 29
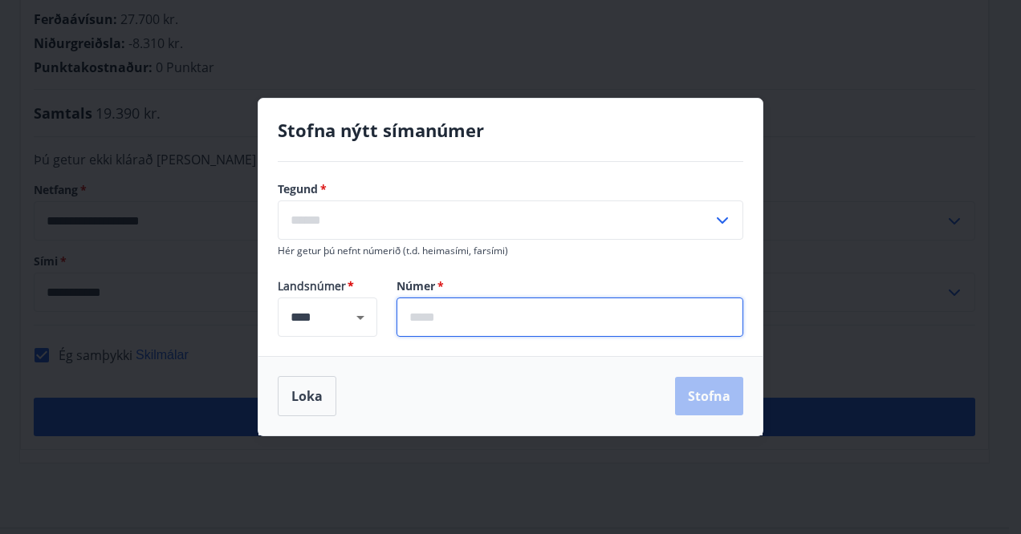
click at [440, 312] on input "text" at bounding box center [569, 317] width 347 height 39
type input "*******"
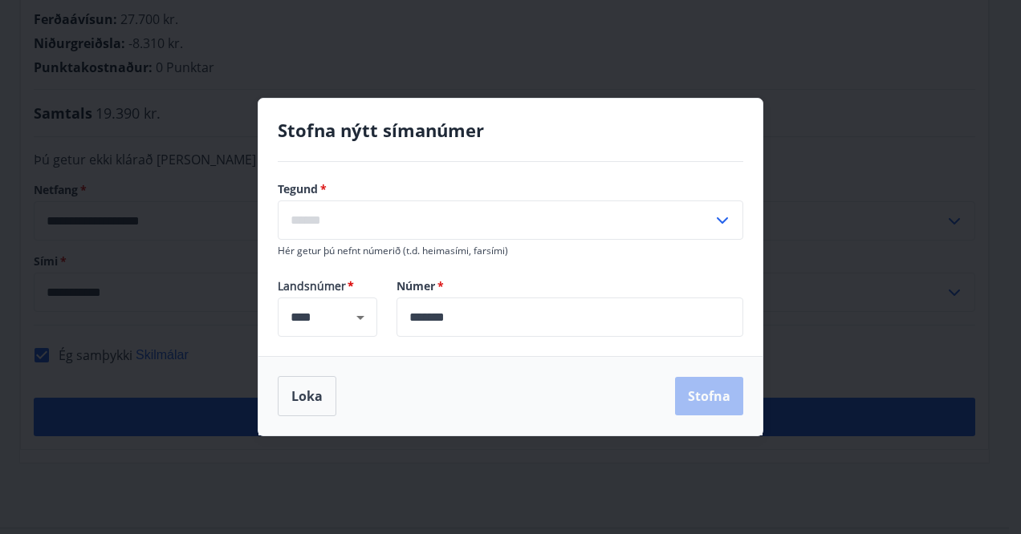
click at [705, 404] on div "Loka Stofna" at bounding box center [510, 396] width 465 height 40
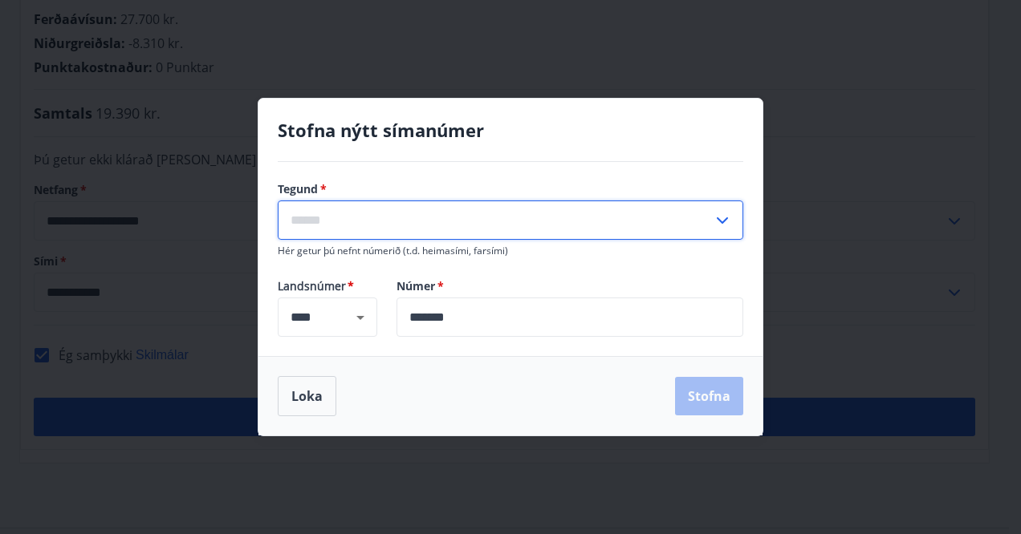
click at [520, 225] on input "text" at bounding box center [495, 220] width 435 height 39
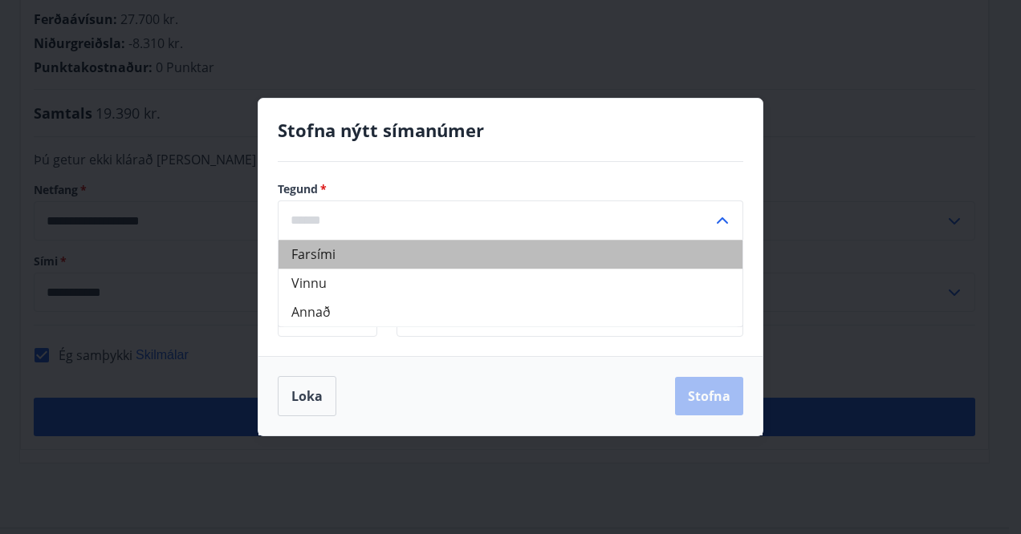
click at [384, 264] on li "Farsími" at bounding box center [510, 254] width 464 height 29
type input "*******"
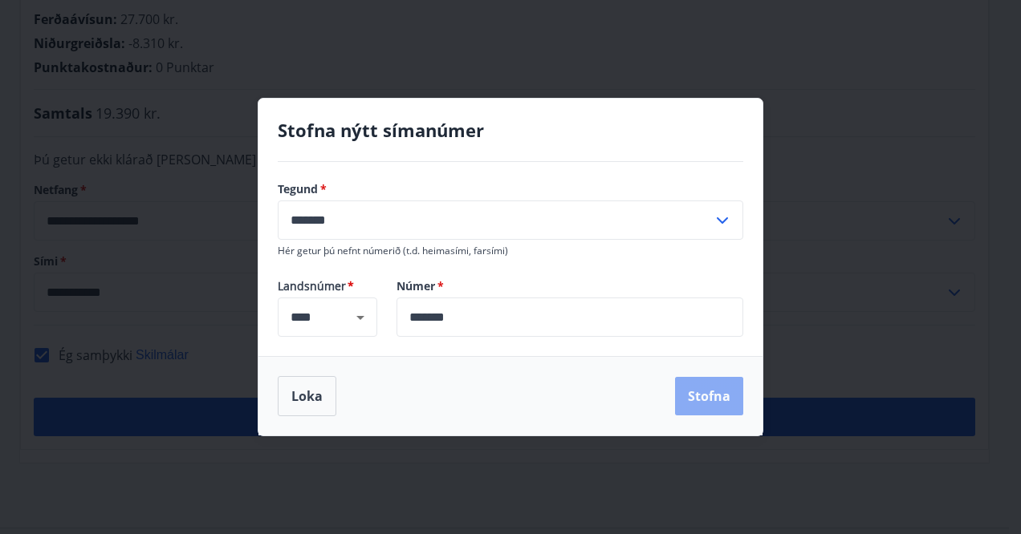
click at [700, 406] on button "Stofna" at bounding box center [709, 396] width 68 height 39
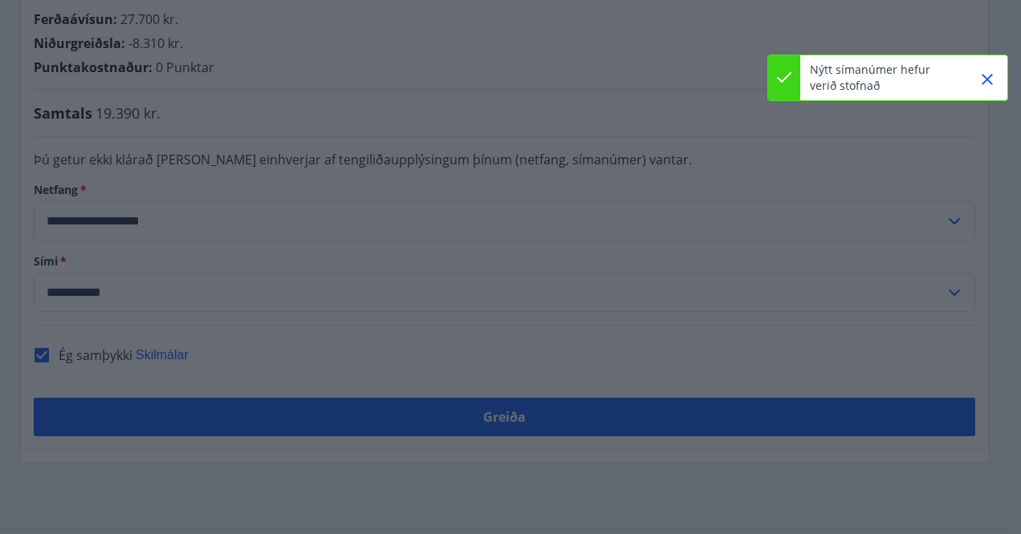
type input "**********"
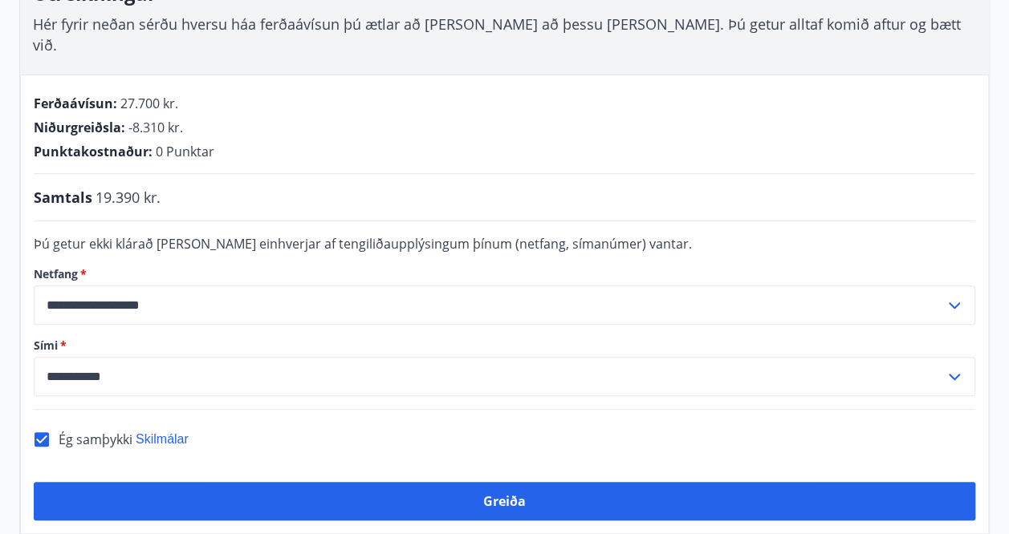
scroll to position [0, 0]
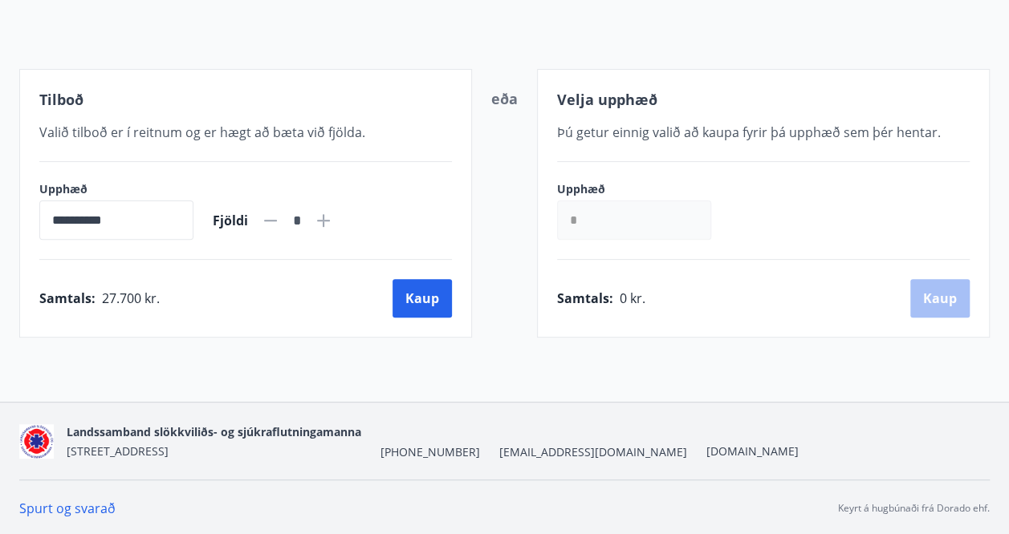
scroll to position [254, 0]
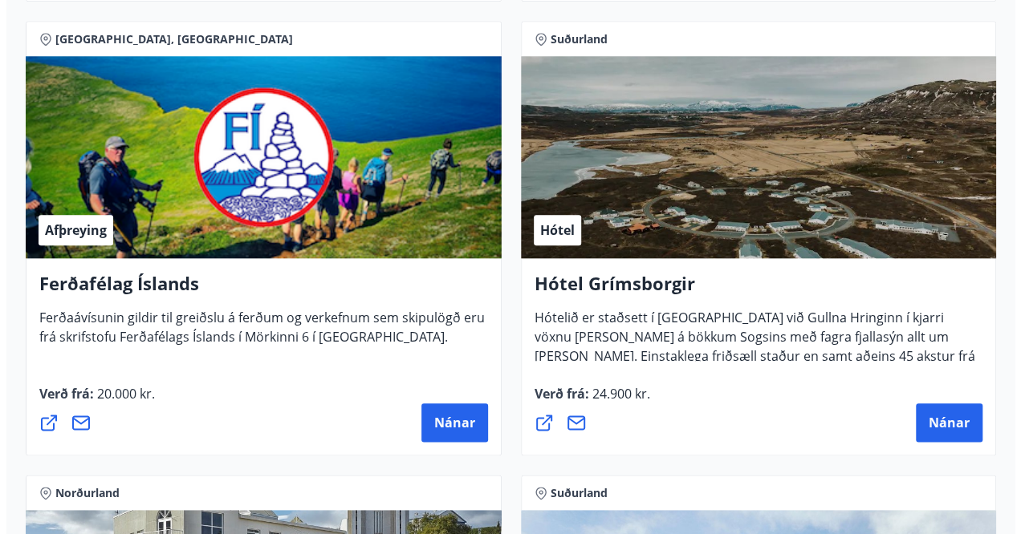
scroll to position [737, 0]
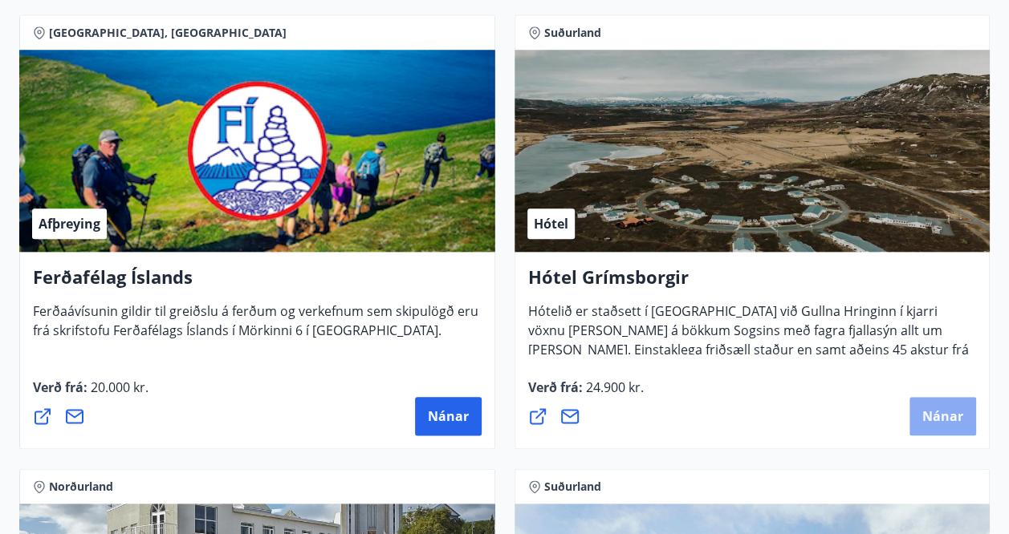
click at [939, 416] on span "Nánar" at bounding box center [942, 417] width 41 height 18
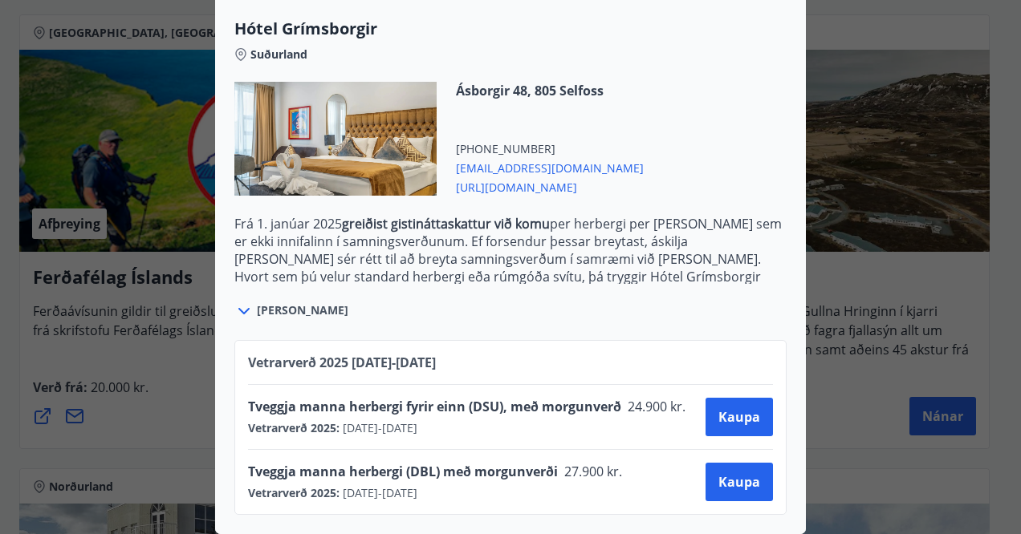
scroll to position [416, 0]
click at [729, 473] on span "Kaupa" at bounding box center [739, 482] width 42 height 18
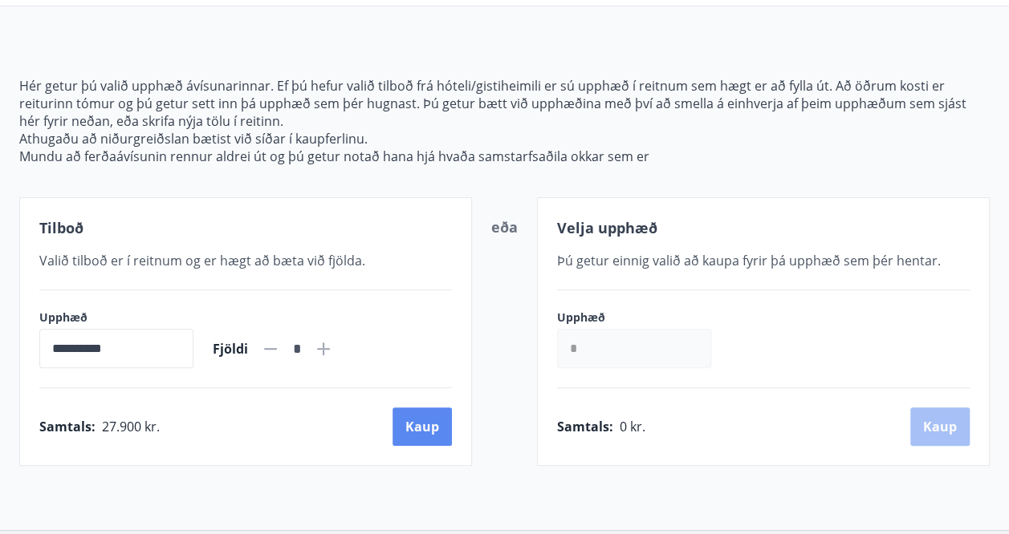
scroll to position [127, 0]
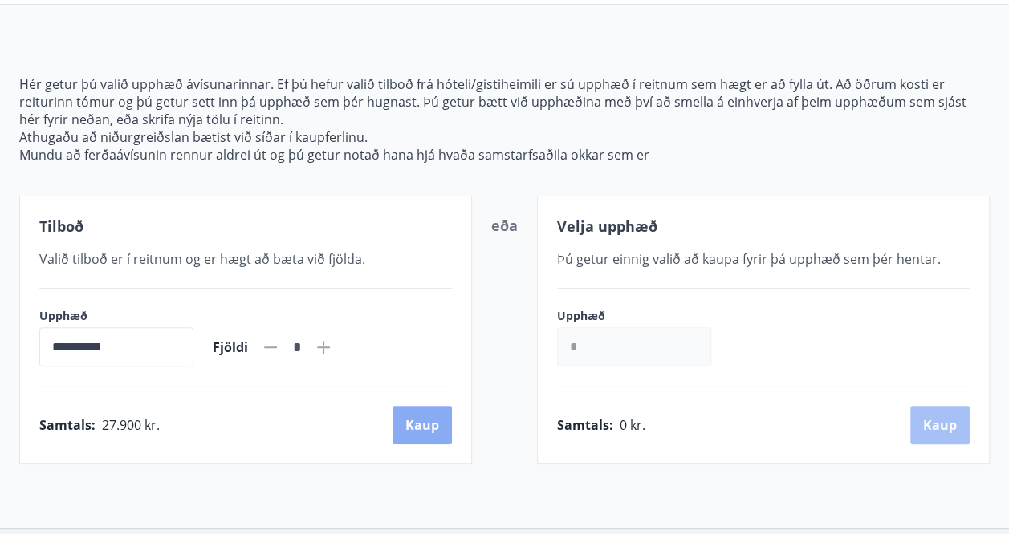
click at [420, 416] on button "Kaup" at bounding box center [421, 425] width 59 height 39
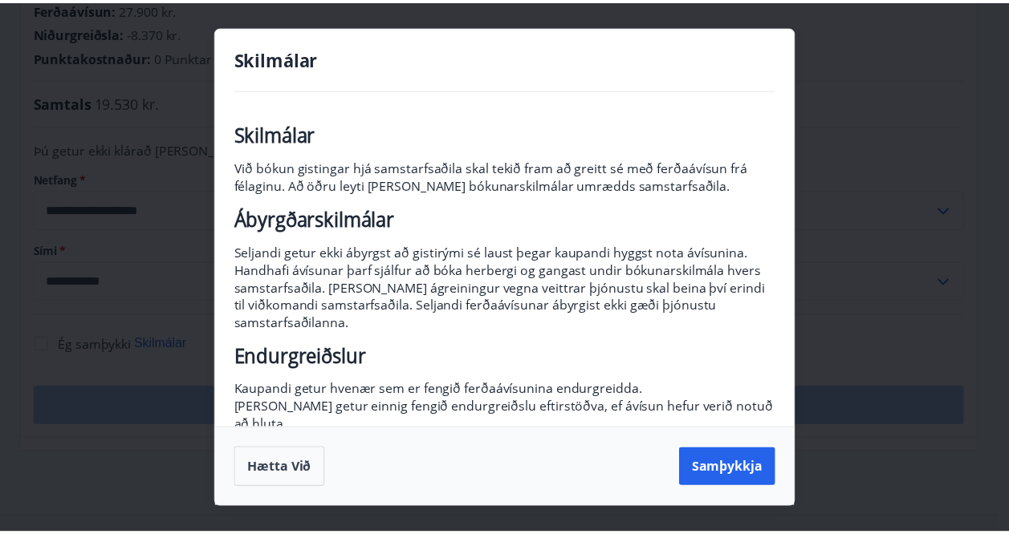
scroll to position [246, 0]
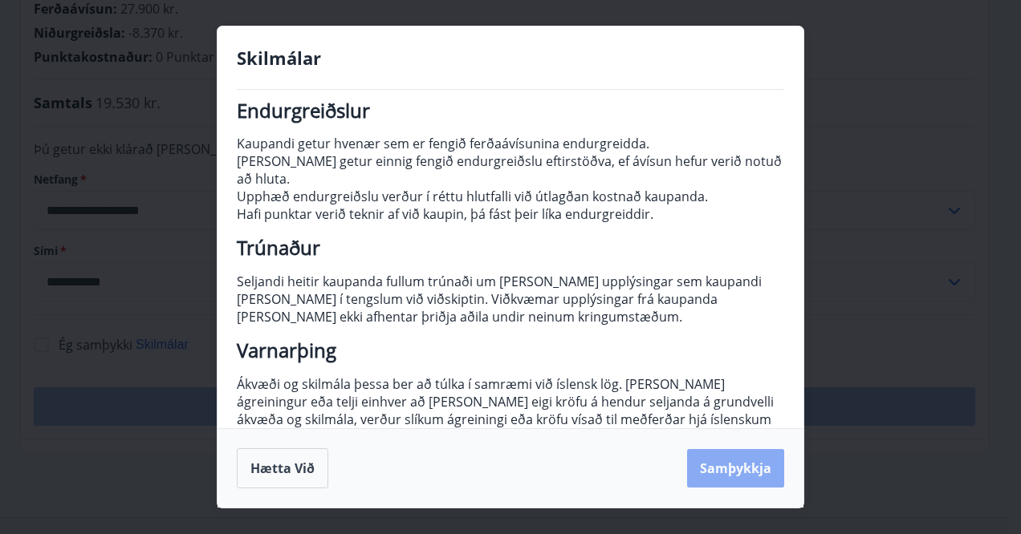
click at [753, 465] on button "Samþykkja" at bounding box center [735, 468] width 97 height 39
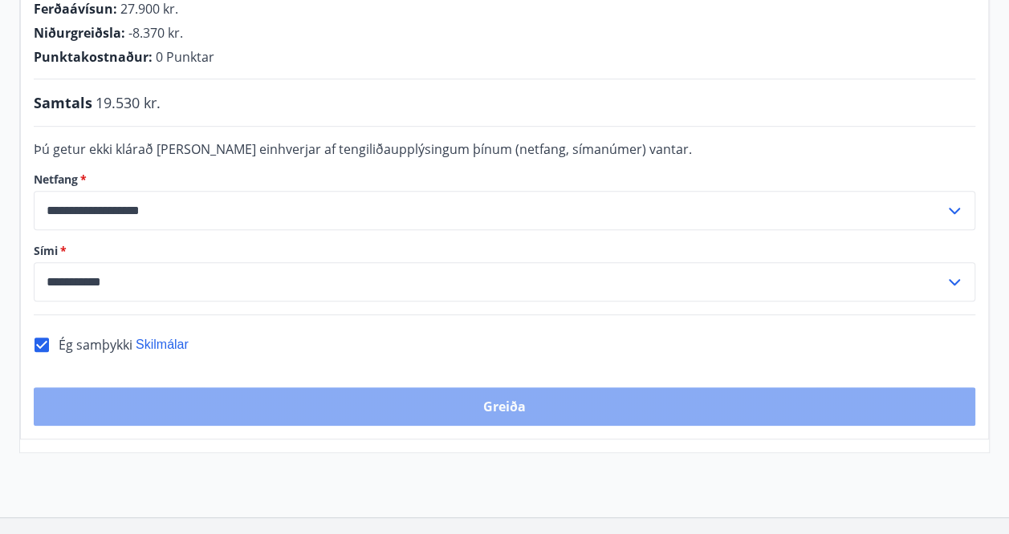
click at [559, 388] on button "Greiða" at bounding box center [504, 407] width 941 height 39
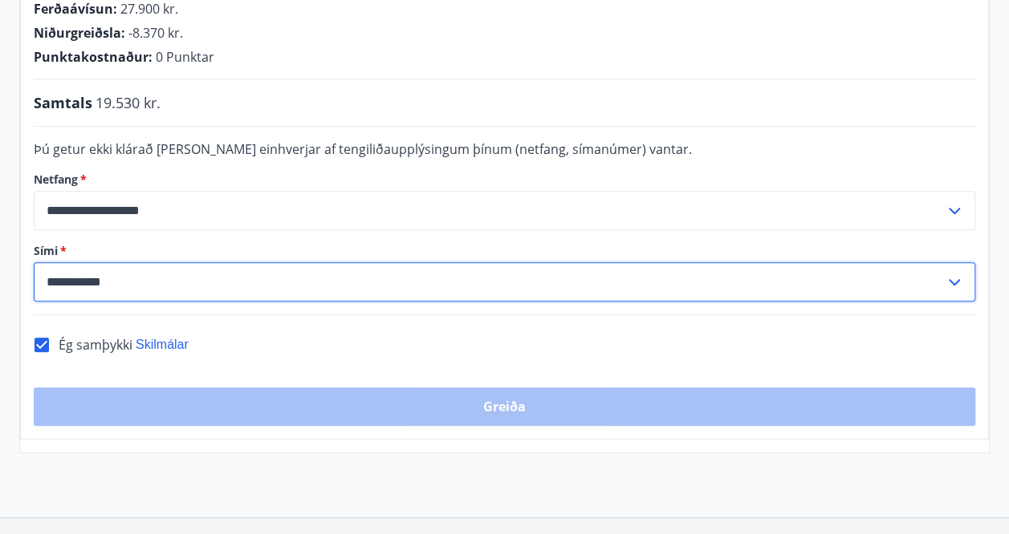
click at [169, 267] on input "**********" at bounding box center [489, 281] width 911 height 39
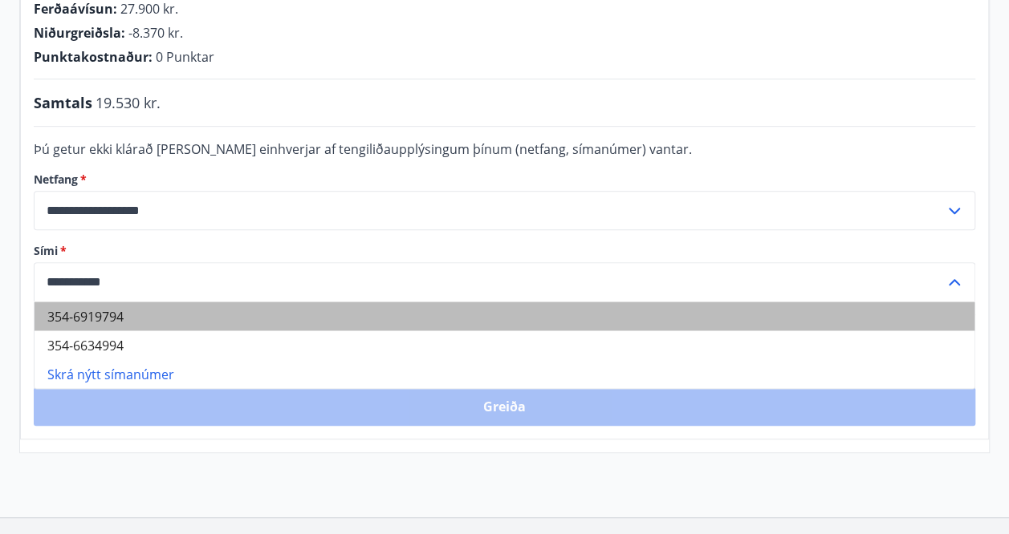
click at [111, 302] on li "354-6919794" at bounding box center [505, 316] width 940 height 29
type input "**********"
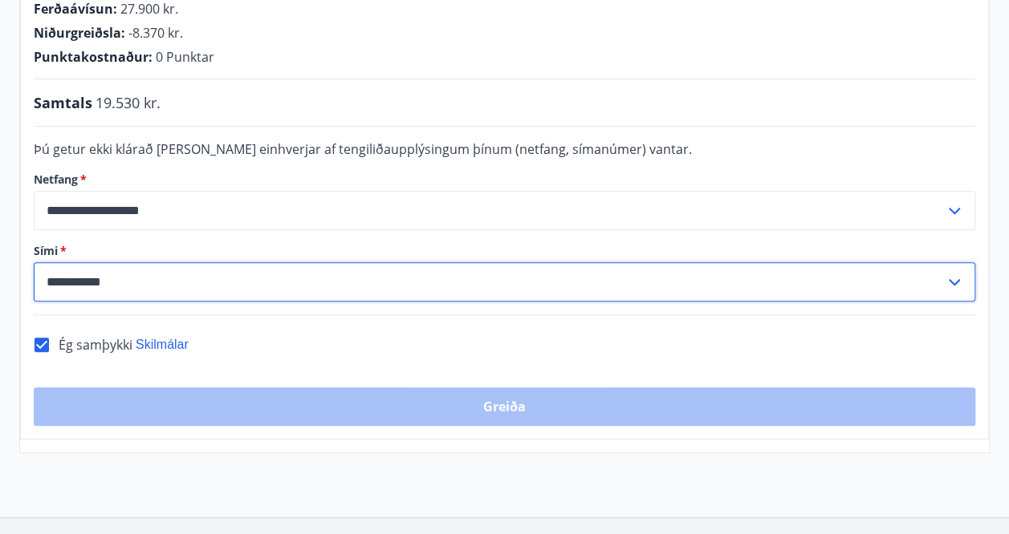
click at [182, 266] on input "**********" at bounding box center [489, 281] width 911 height 39
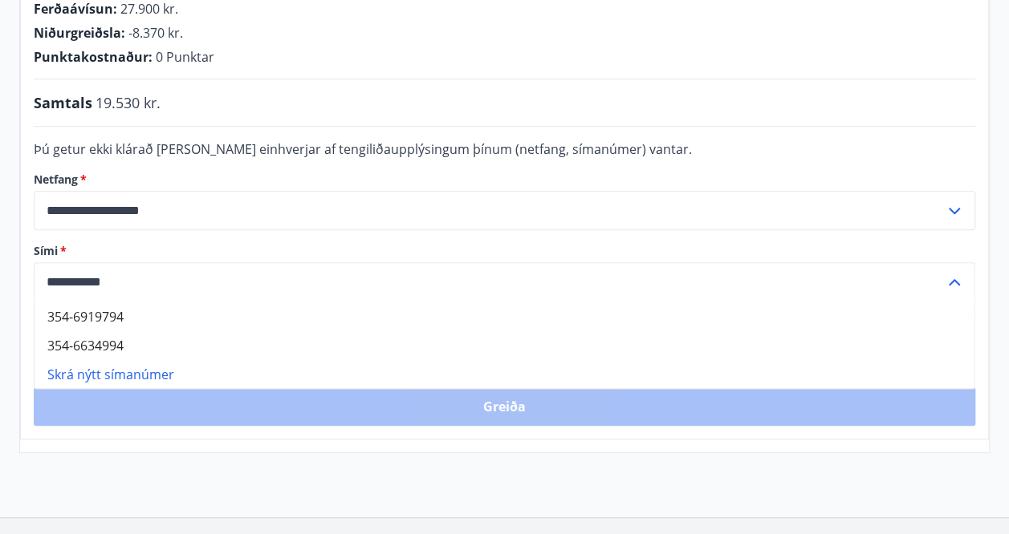
click at [289, 243] on label "Sími   *" at bounding box center [504, 251] width 941 height 16
click at [82, 262] on input "**********" at bounding box center [489, 281] width 911 height 39
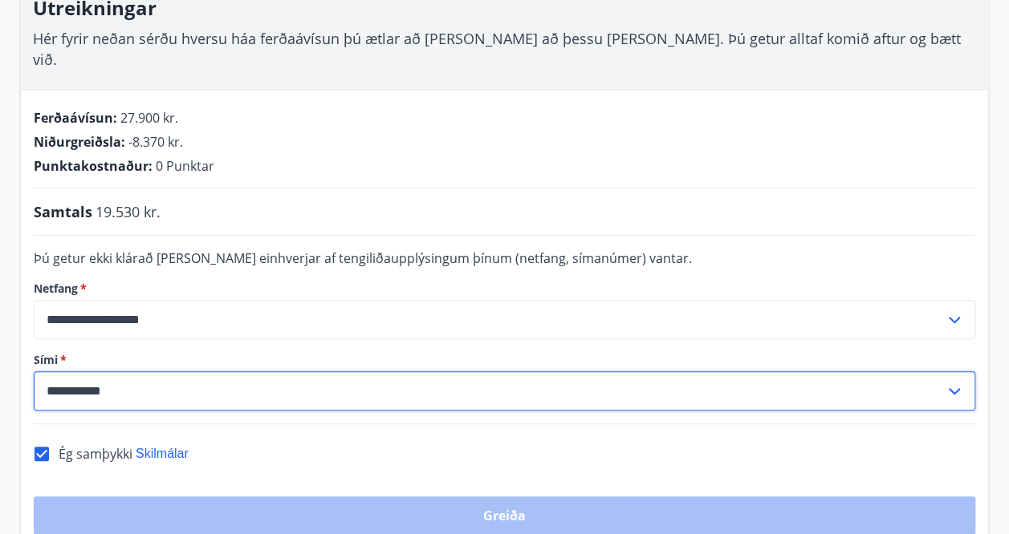
scroll to position [264, 0]
